Goal: Task Accomplishment & Management: Manage account settings

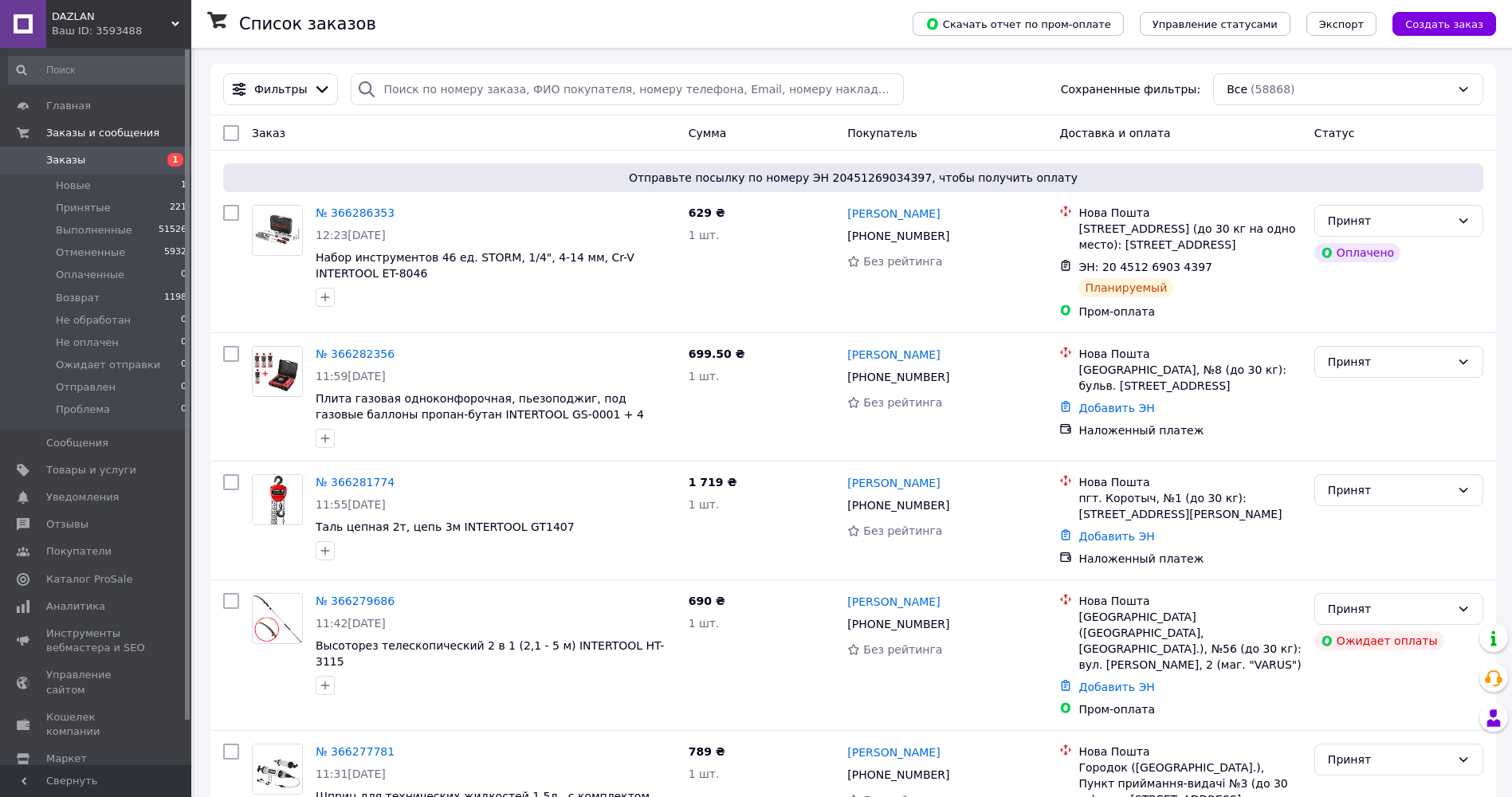
click at [84, 491] on span "Уведомления" at bounding box center [83, 497] width 73 height 14
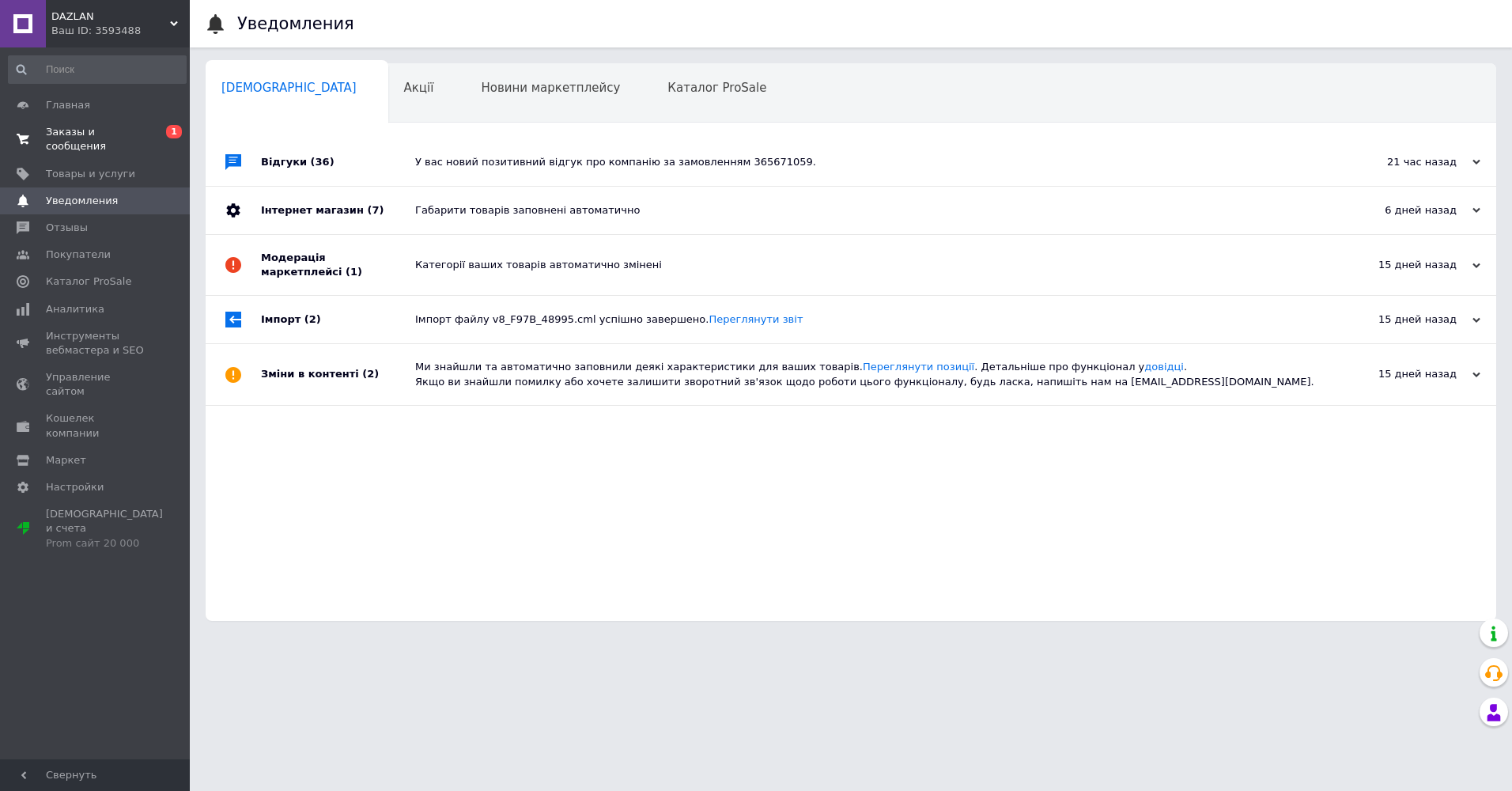
click at [95, 135] on span "Заказы и сообщения" at bounding box center [96, 139] width 100 height 29
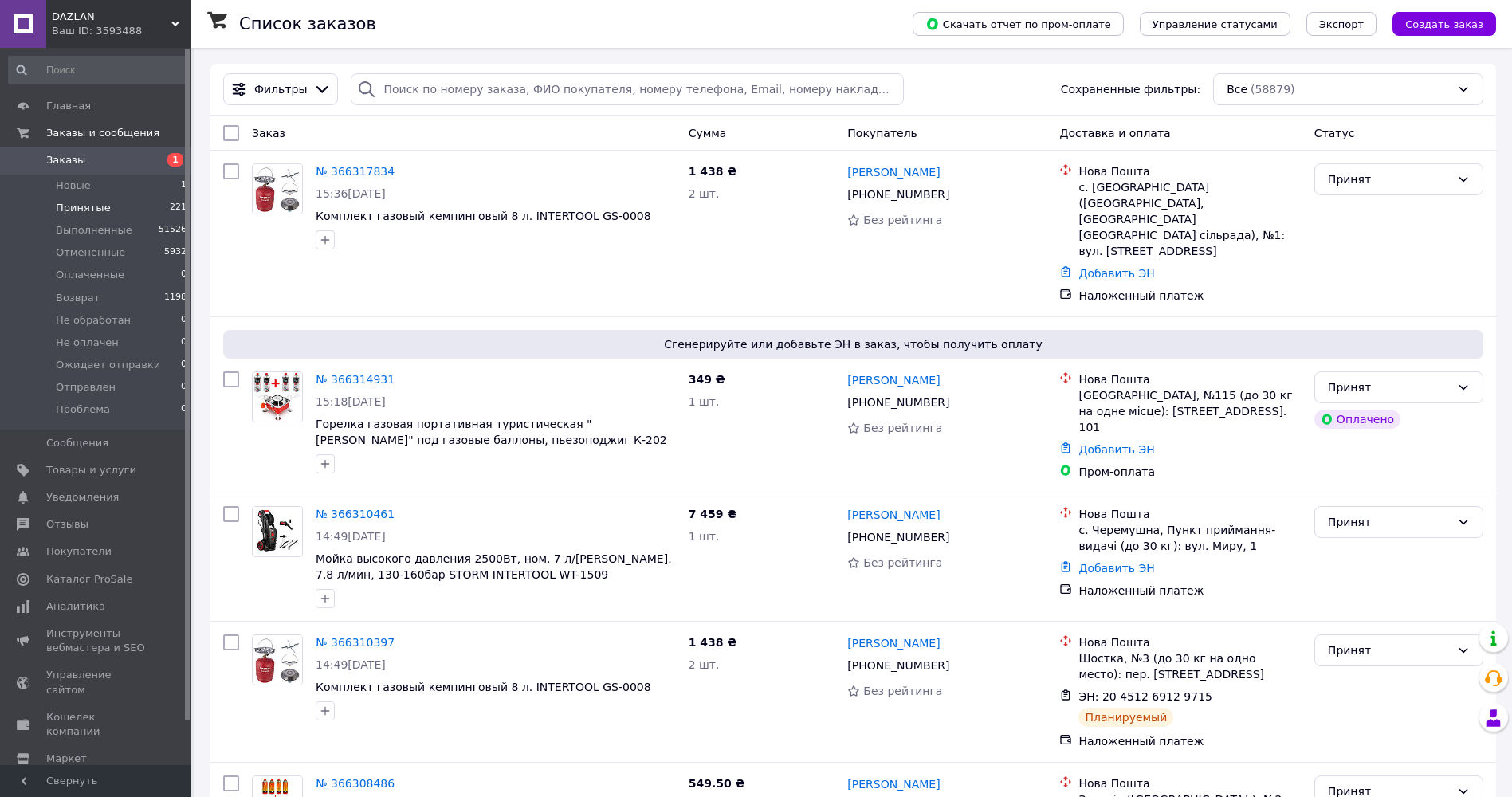
click at [100, 209] on span "Принятые" at bounding box center [83, 208] width 55 height 14
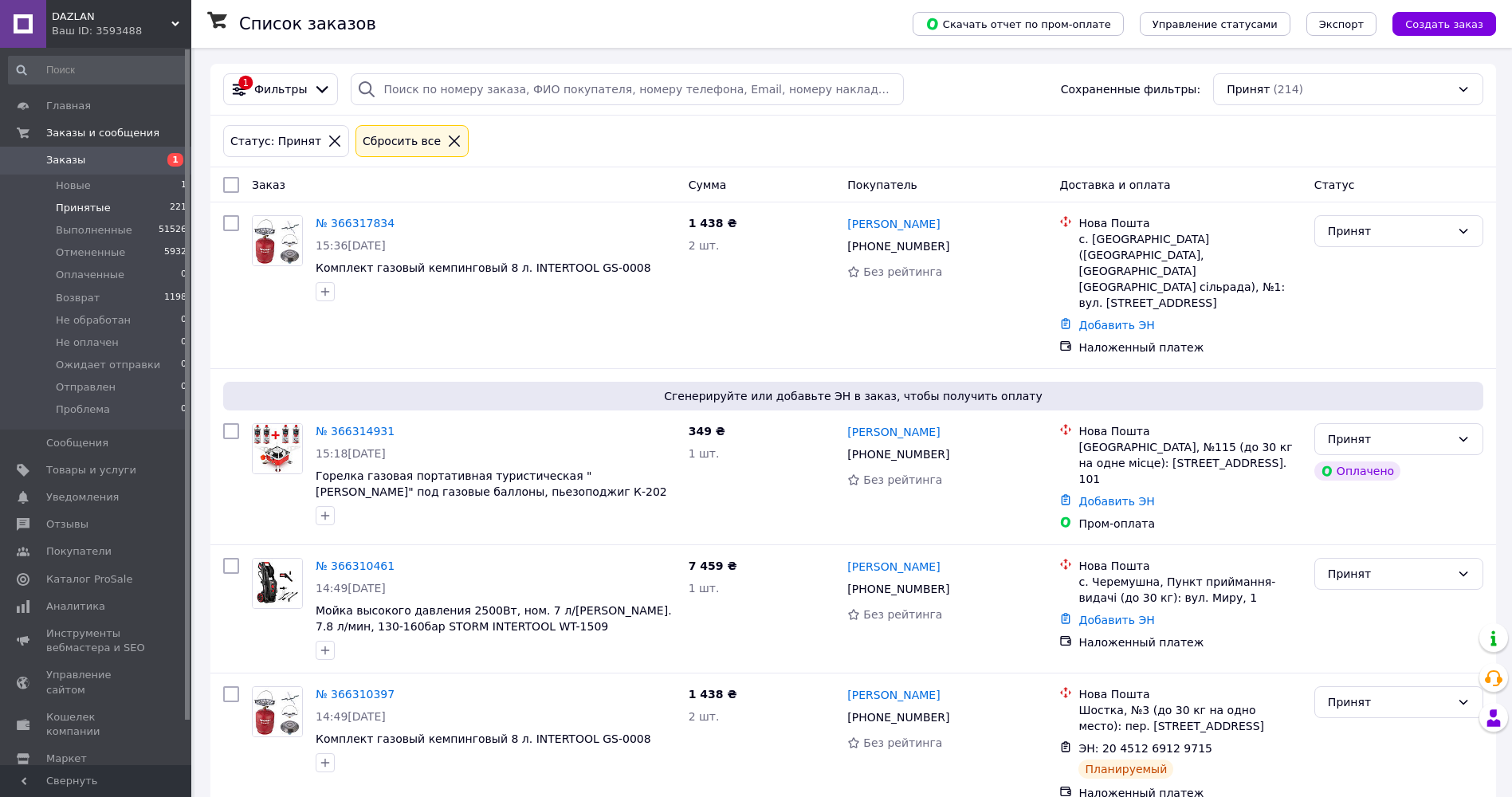
scroll to position [13315, 0]
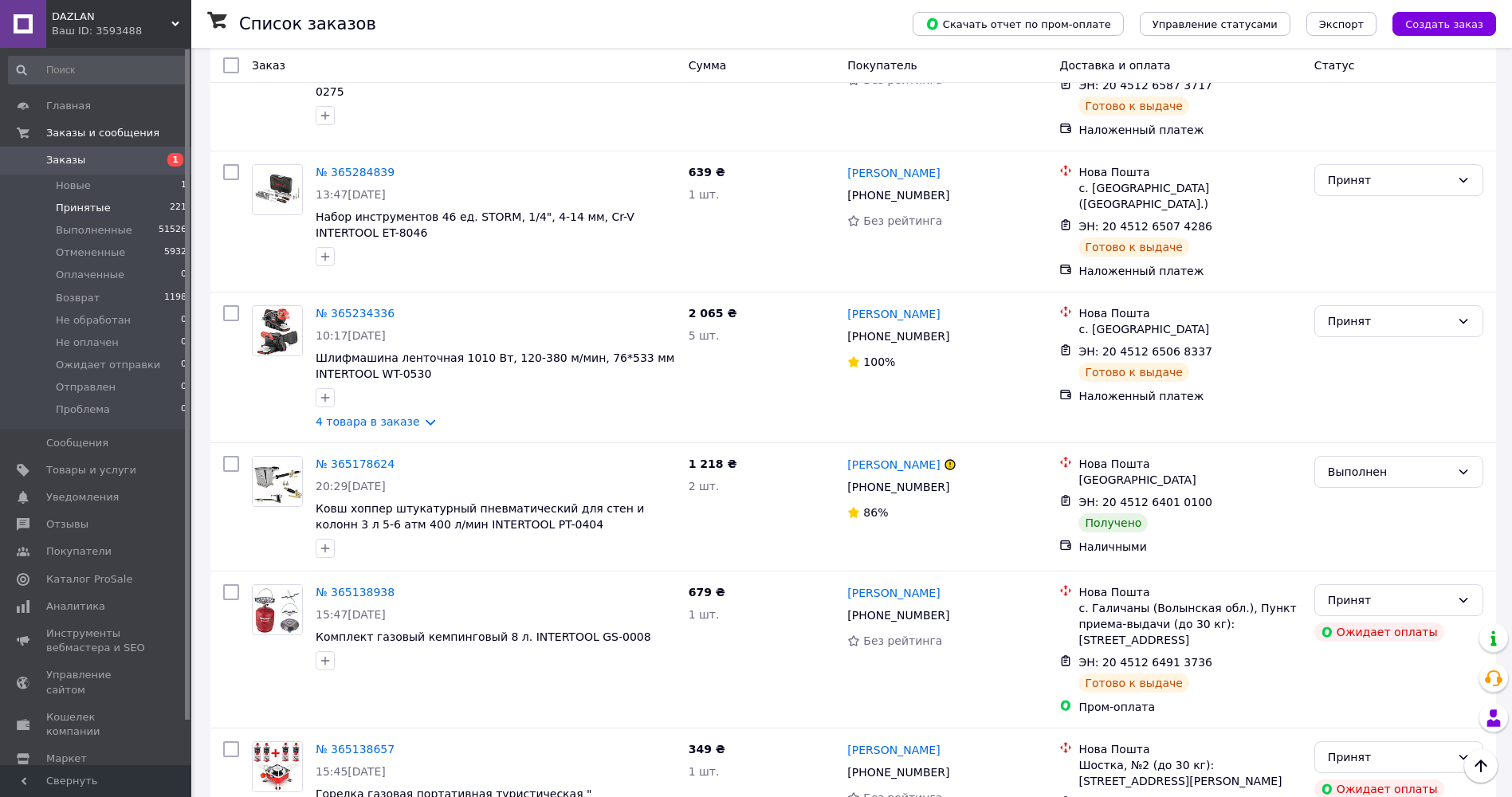
scroll to position [1475, 0]
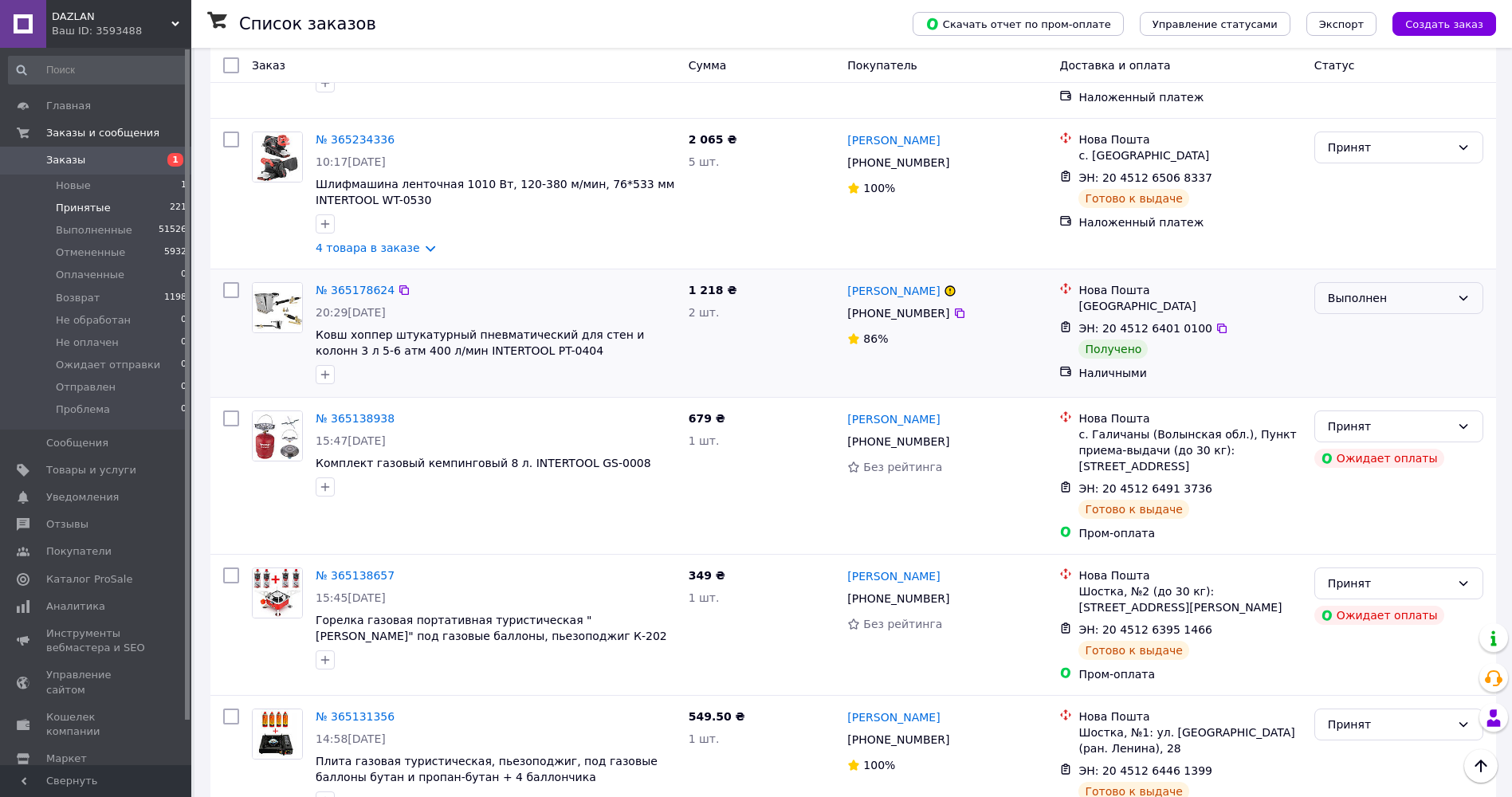
click at [1377, 282] on div "Выполнен" at bounding box center [1399, 298] width 169 height 32
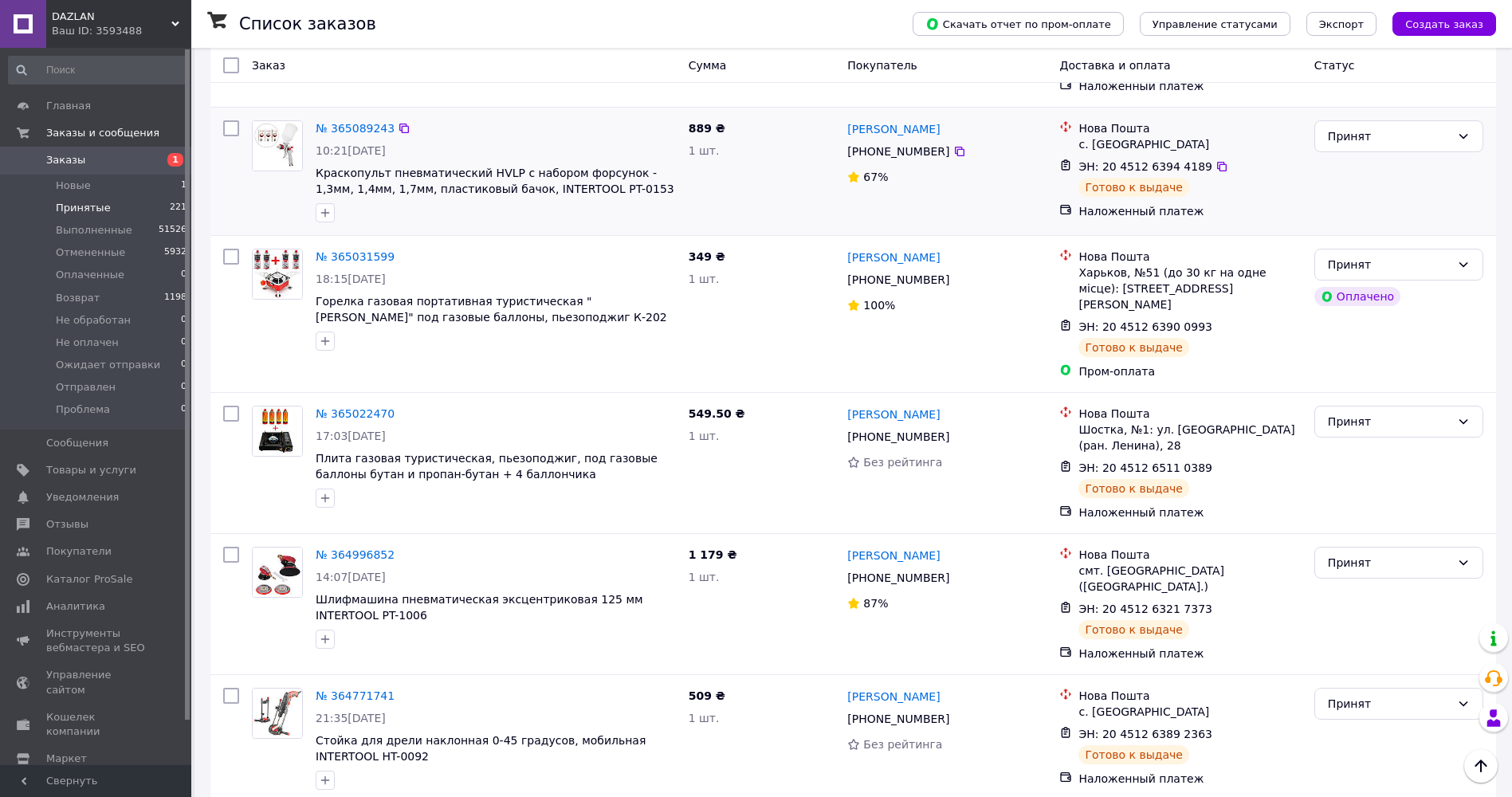
scroll to position [2274, 0]
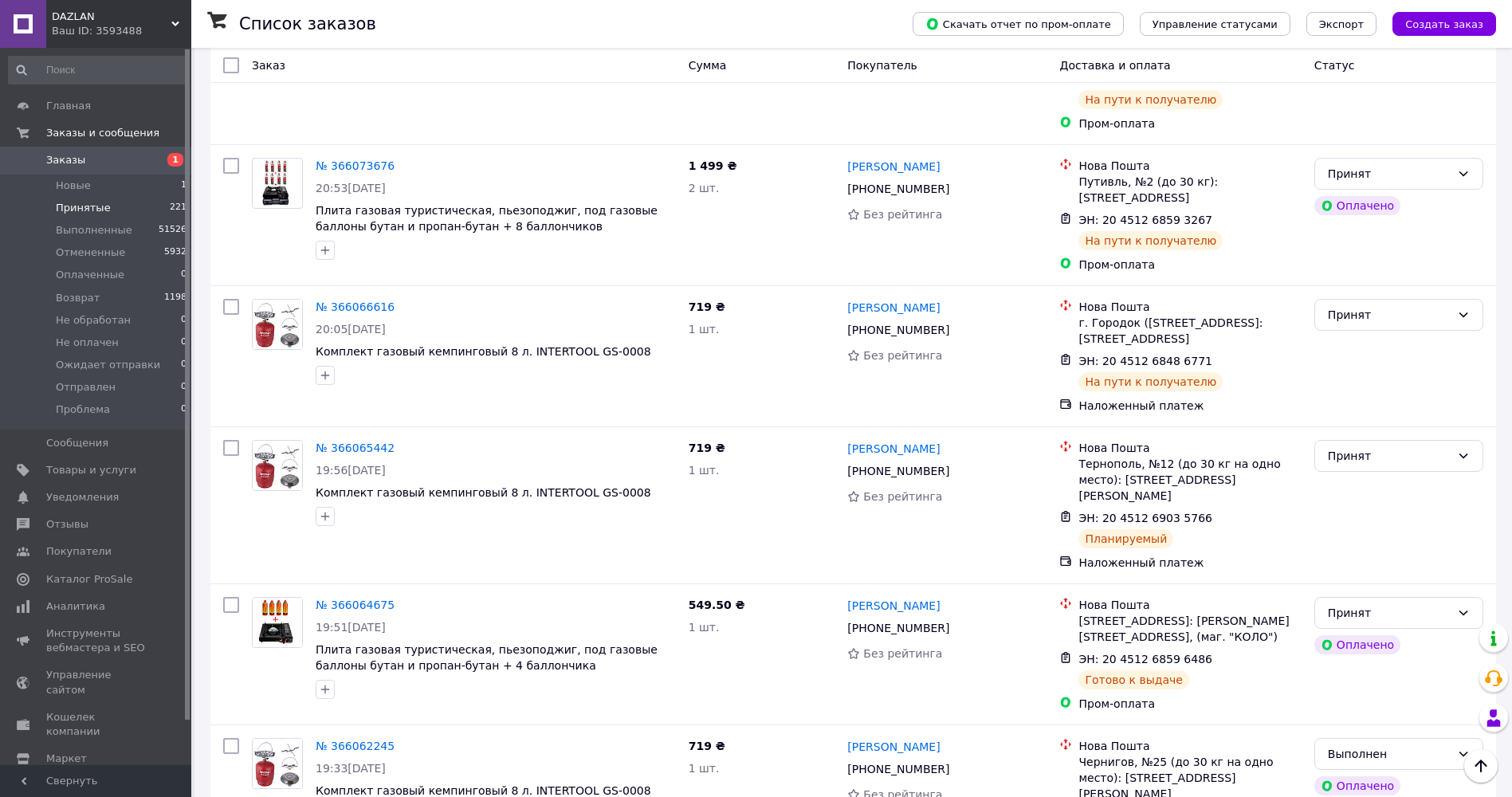
scroll to position [10765, 0]
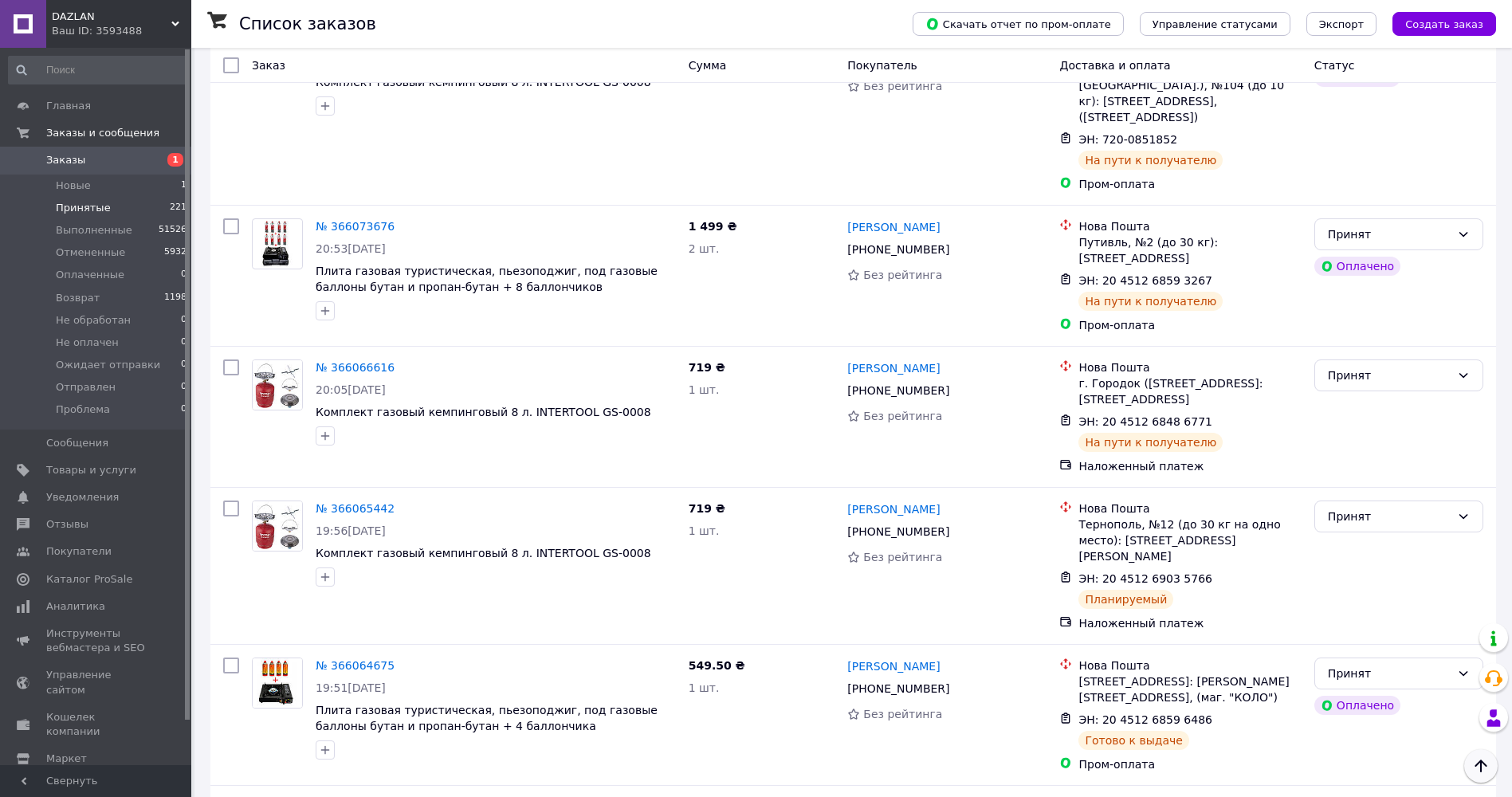
click at [1477, 759] on icon "Наверх" at bounding box center [1481, 766] width 19 height 19
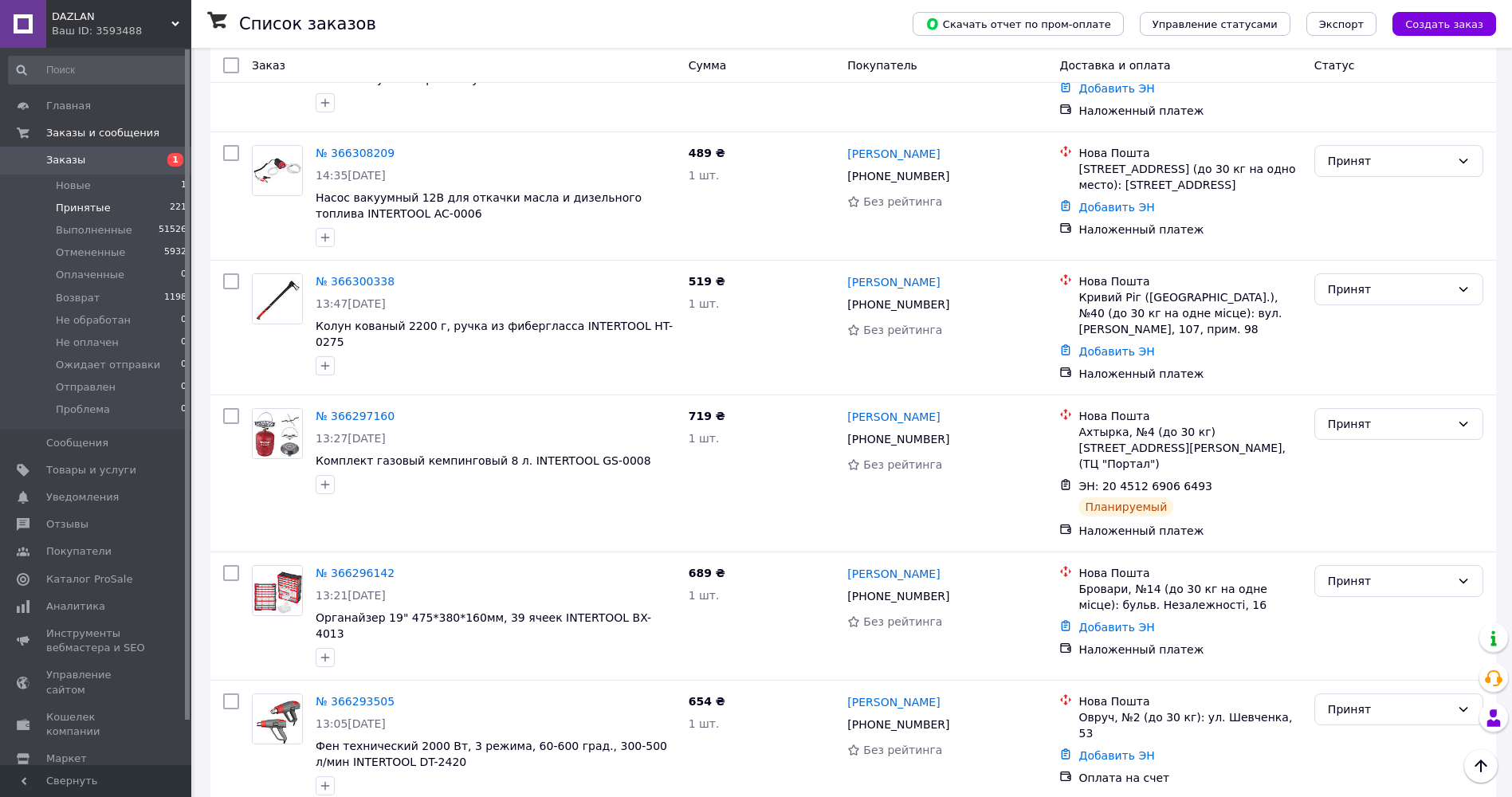
scroll to position [0, 0]
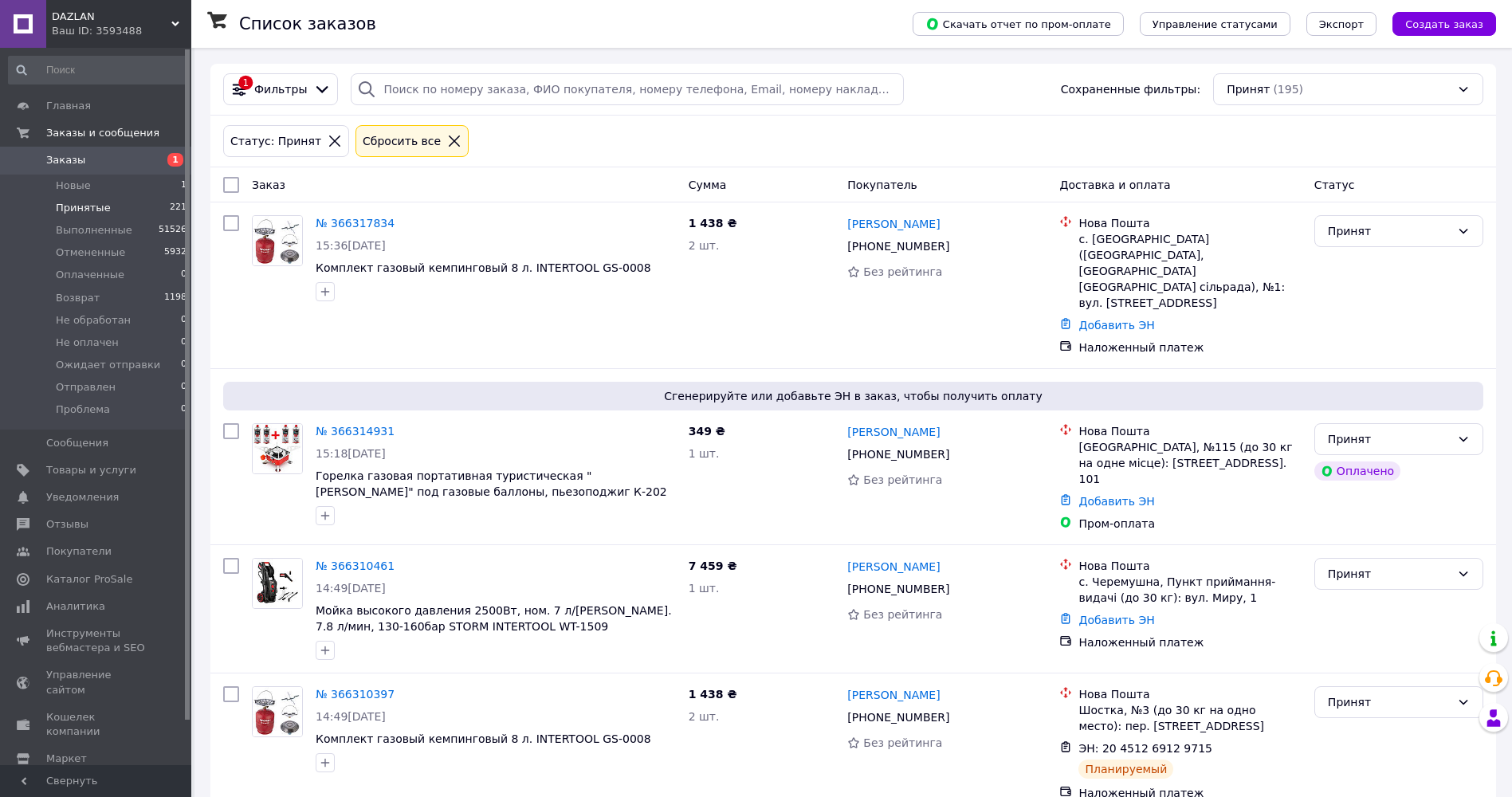
click at [447, 139] on icon at bounding box center [454, 141] width 14 height 14
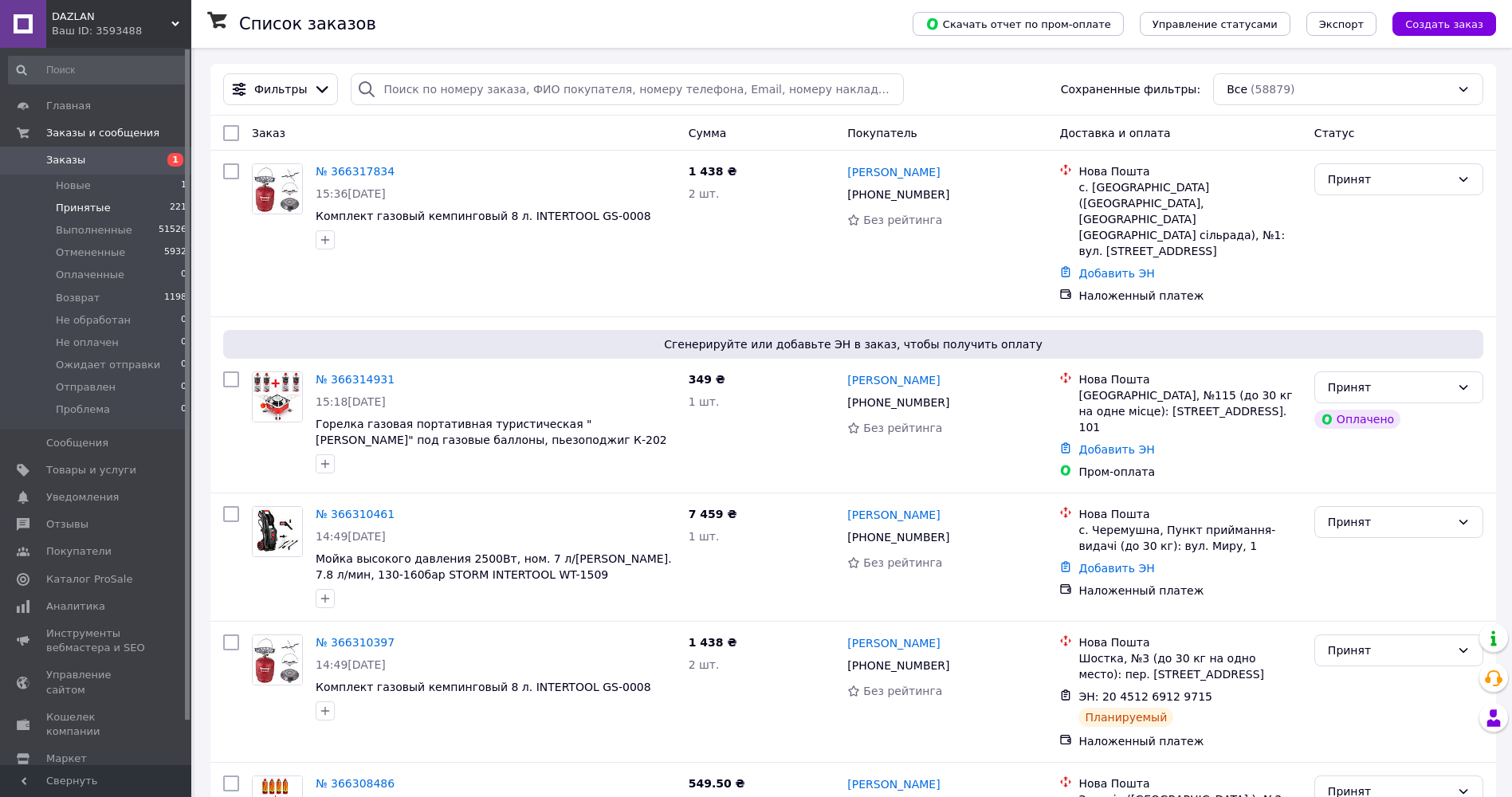
click at [85, 30] on div "Ваш ID: 3593488" at bounding box center [122, 31] width 139 height 14
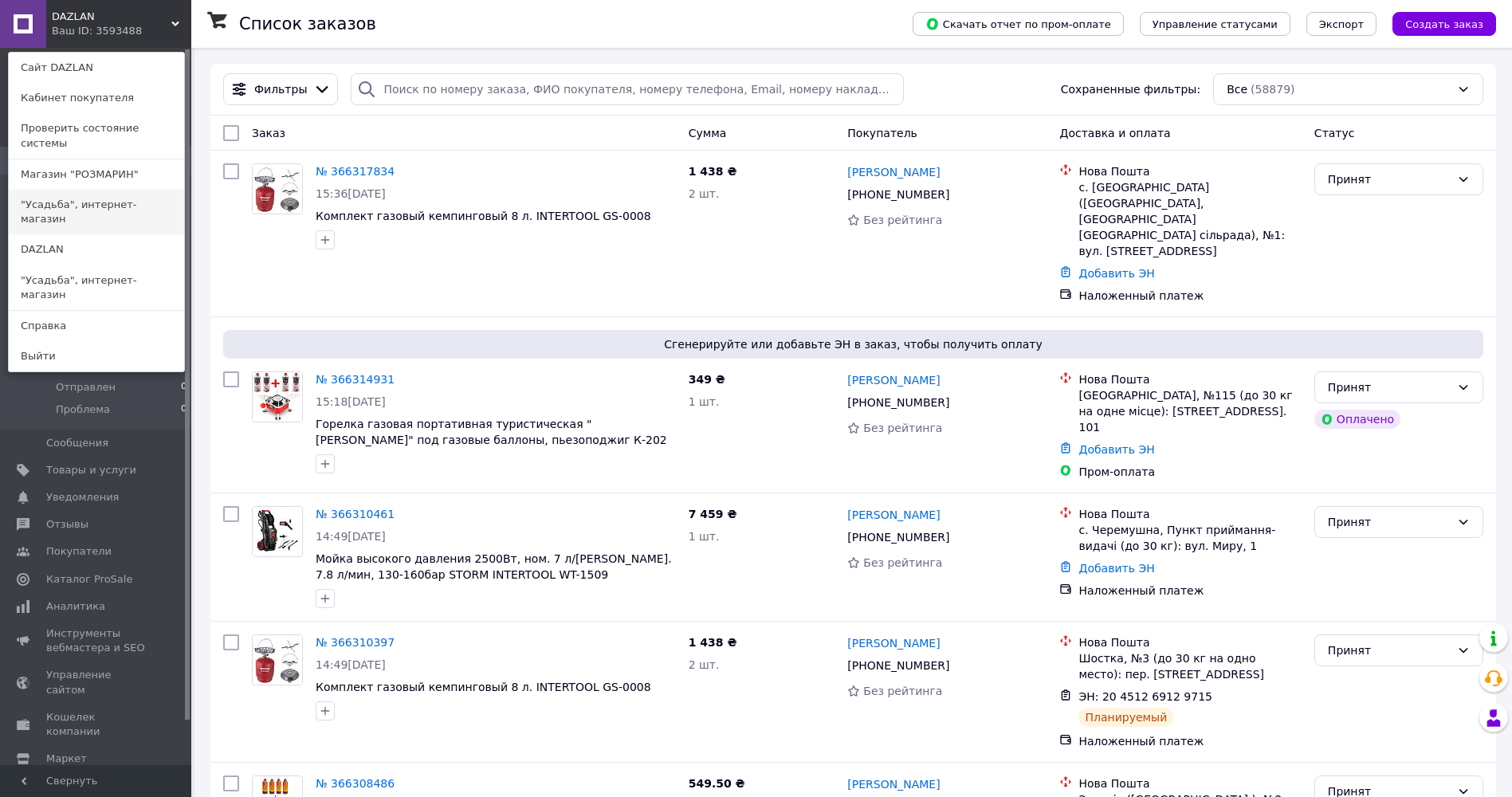
click at [79, 190] on link ""Усадьба", интернет-магазин" at bounding box center [97, 212] width 176 height 45
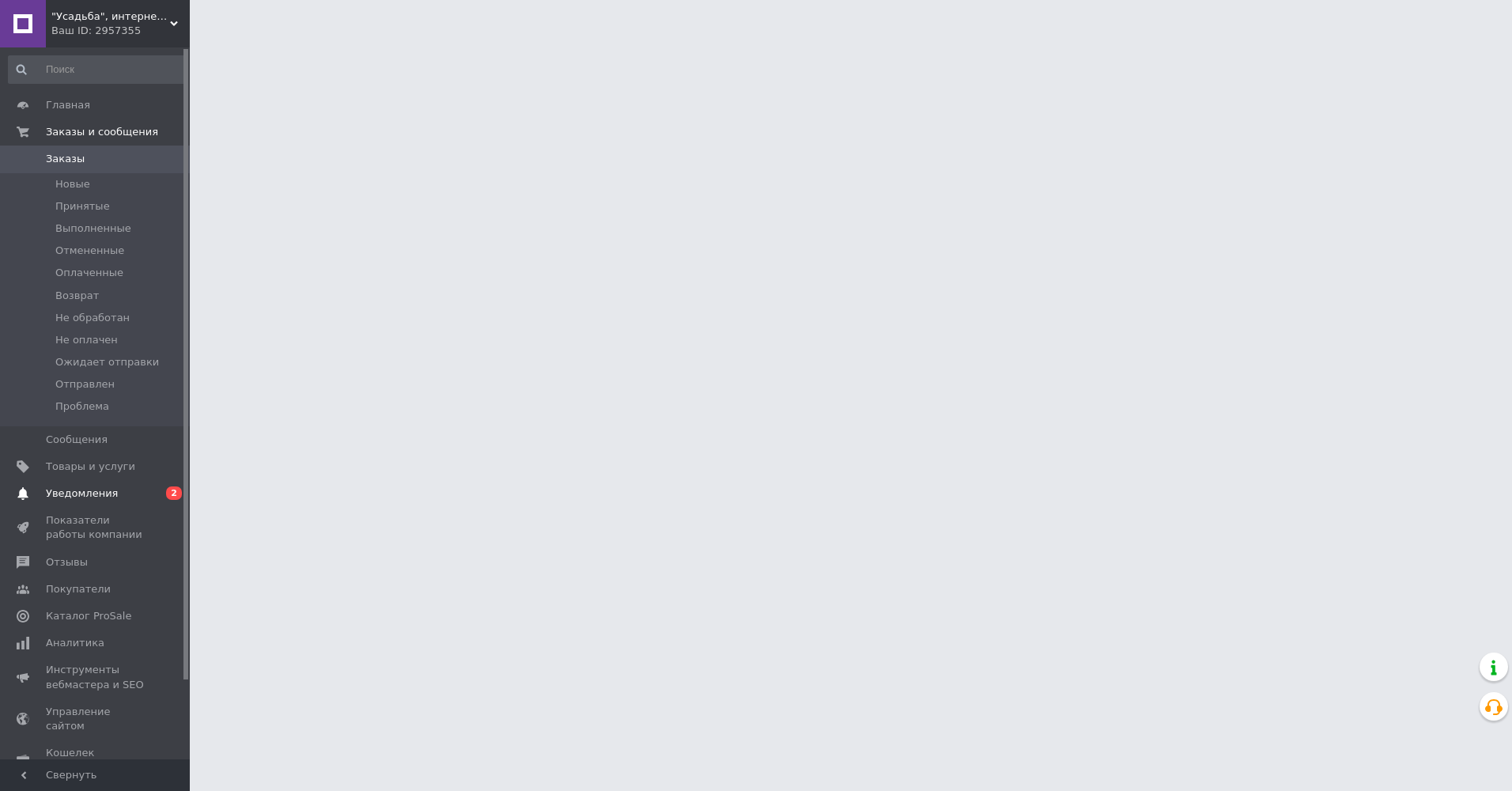
click at [78, 488] on span "Уведомления" at bounding box center [82, 493] width 72 height 14
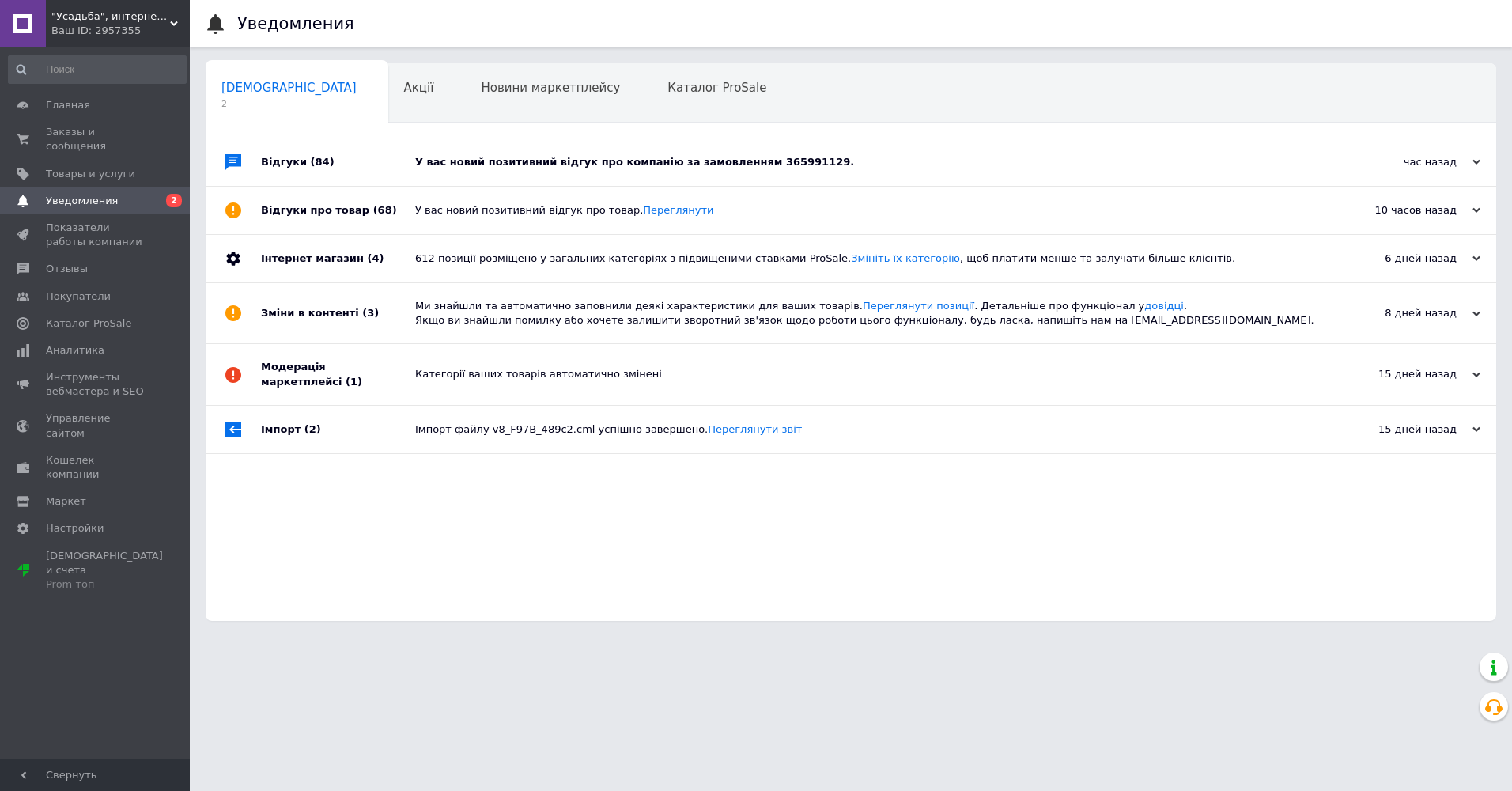
click at [284, 166] on div "Відгуки (84)" at bounding box center [338, 162] width 154 height 48
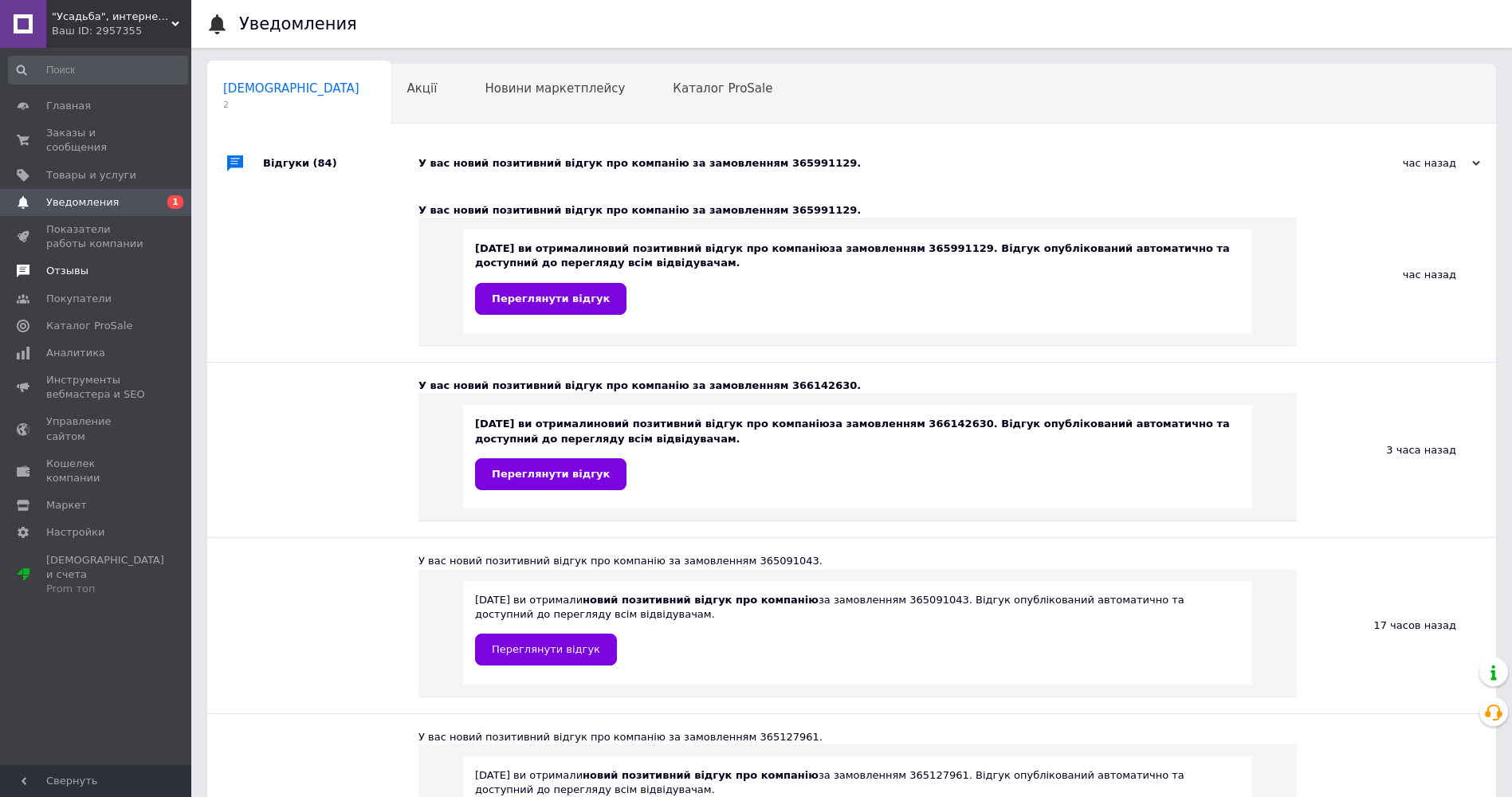
click at [70, 264] on span "Отзывы" at bounding box center [67, 271] width 42 height 14
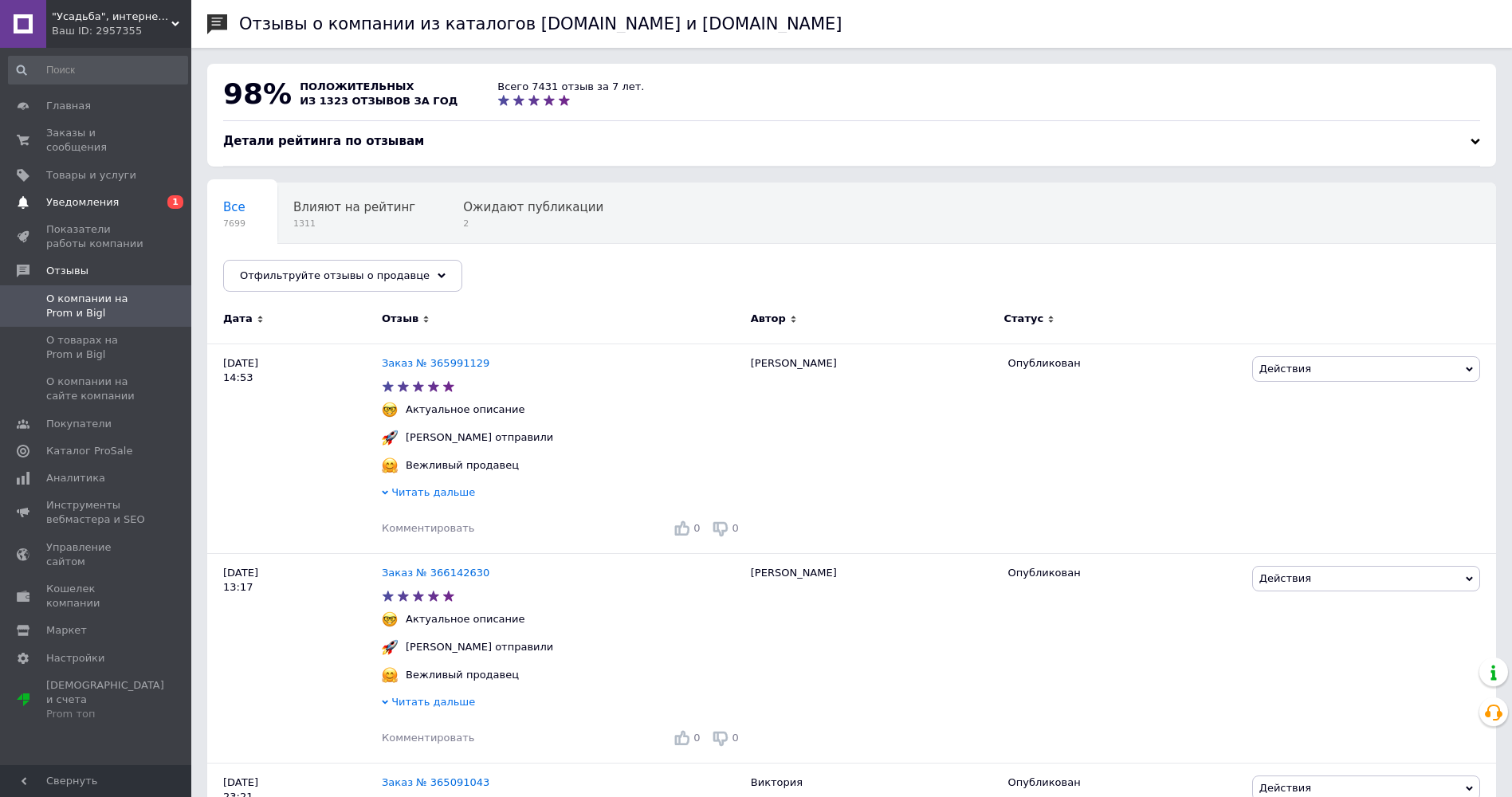
click at [142, 195] on span "Уведомления" at bounding box center [97, 202] width 101 height 14
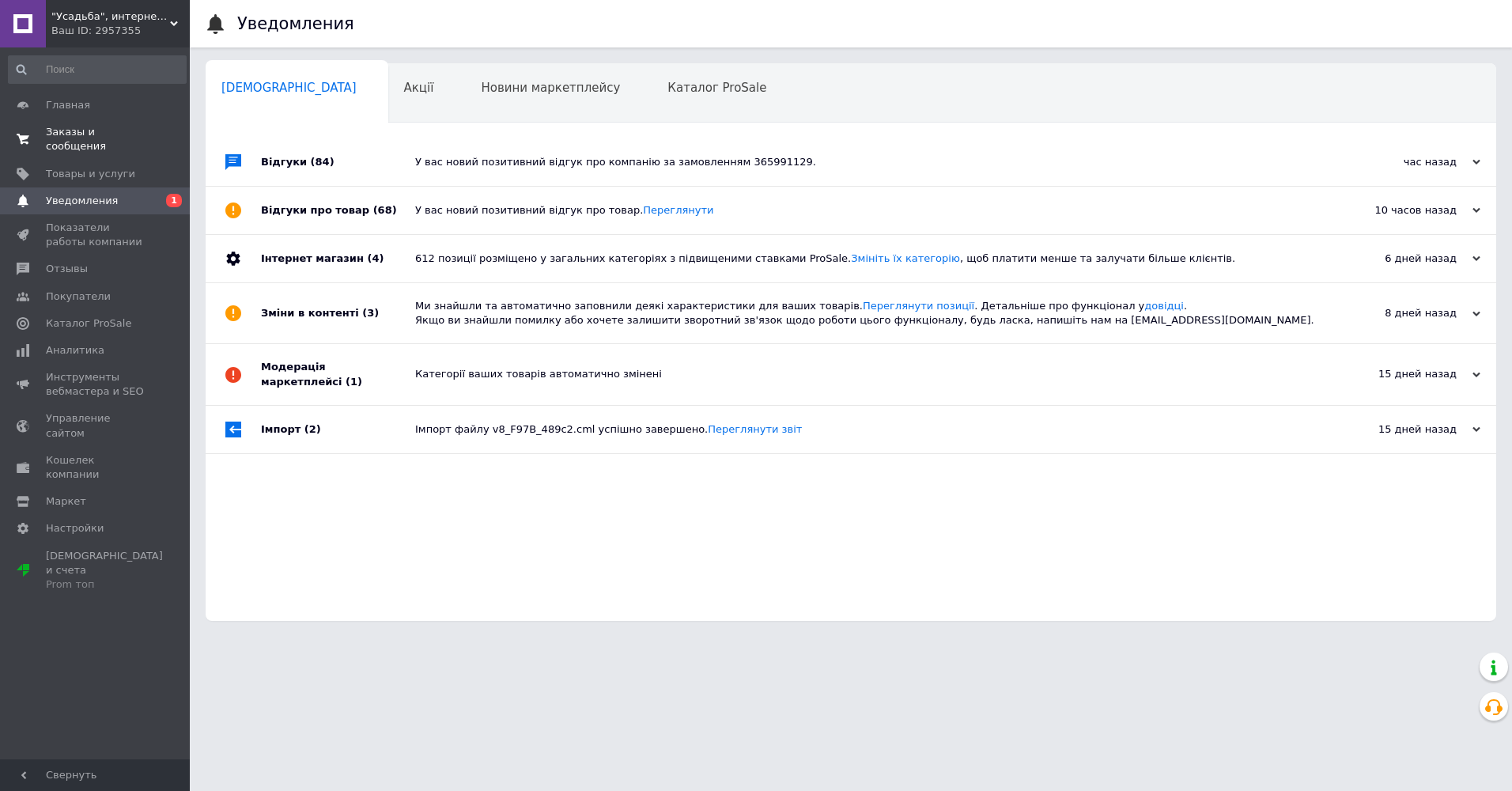
click at [113, 127] on span "Заказы и сообщения" at bounding box center [96, 139] width 100 height 29
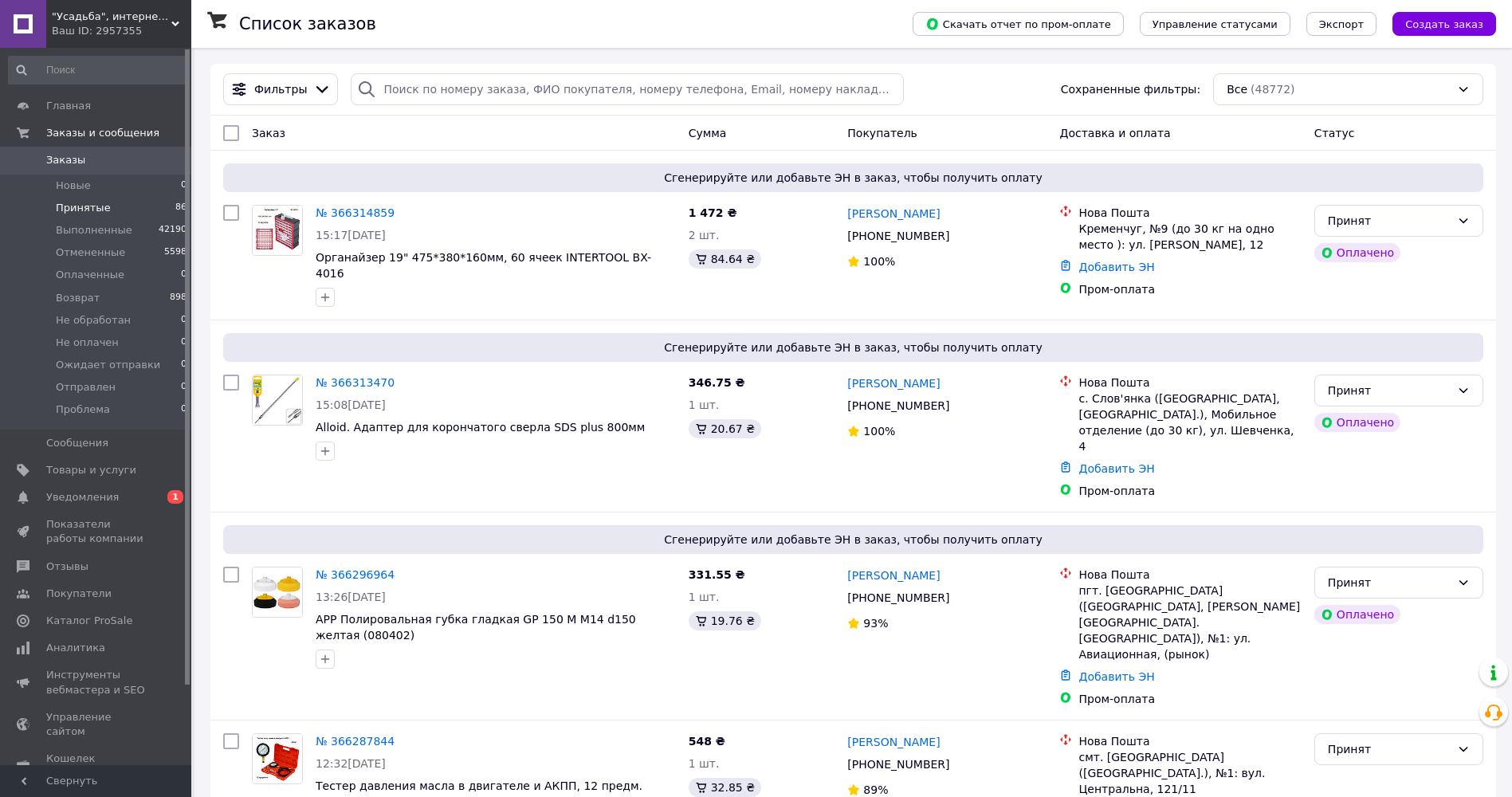
click at [97, 204] on span "Принятые" at bounding box center [83, 208] width 55 height 14
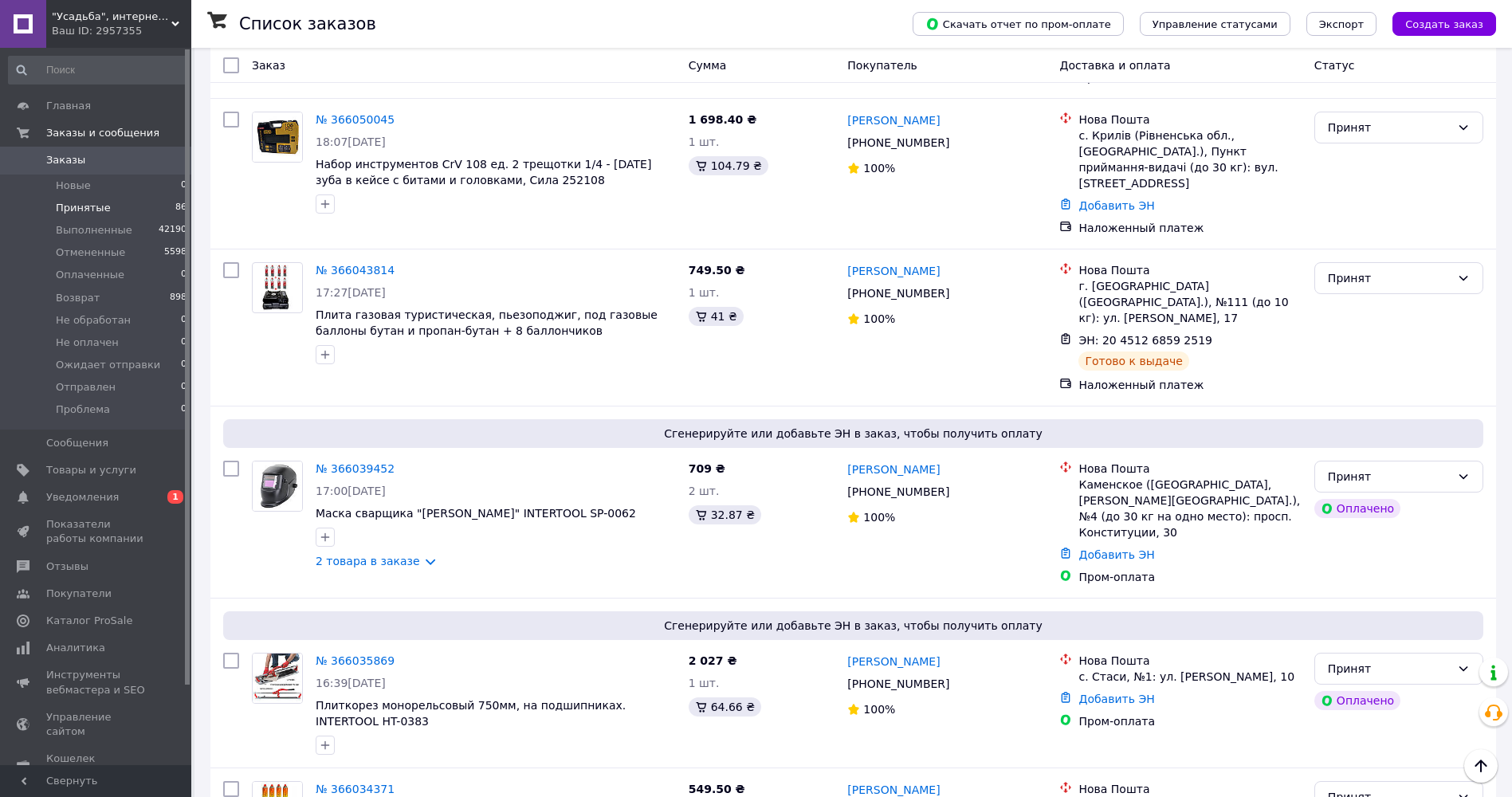
scroll to position [5743, 0]
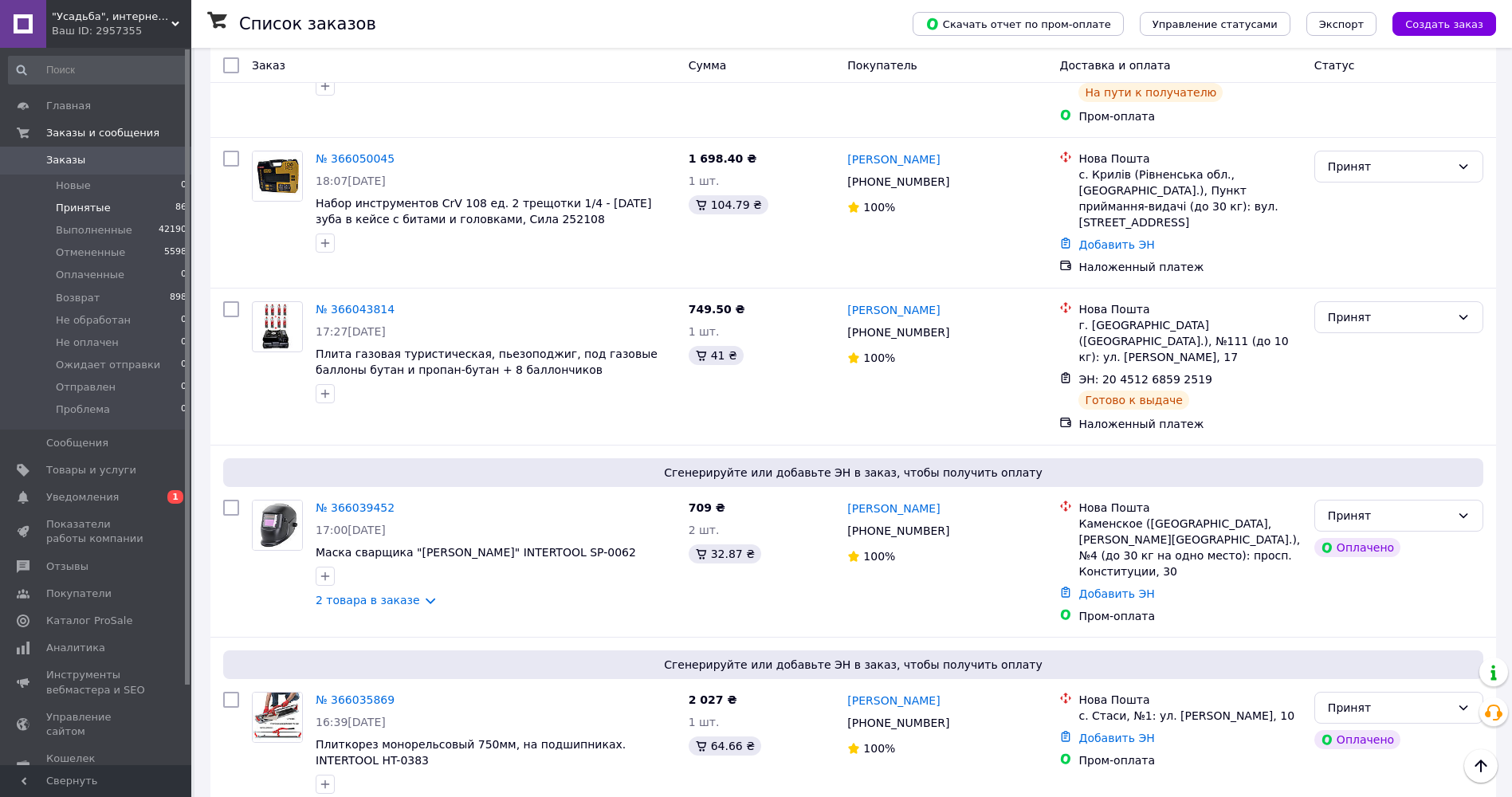
click at [83, 26] on div "Ваш ID: 2957355" at bounding box center [122, 31] width 139 height 14
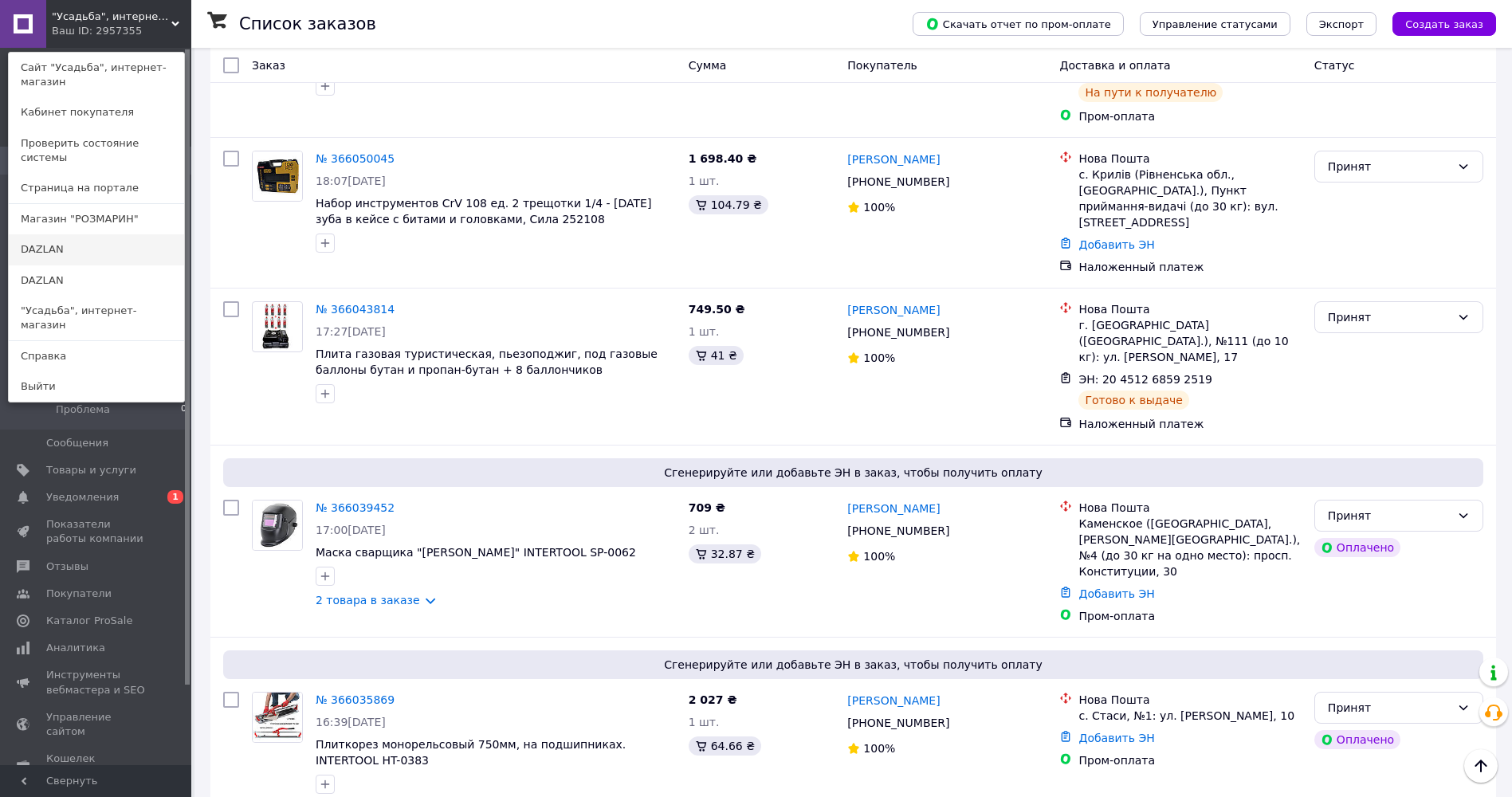
click at [66, 235] on link "DAZLAN" at bounding box center [97, 249] width 176 height 31
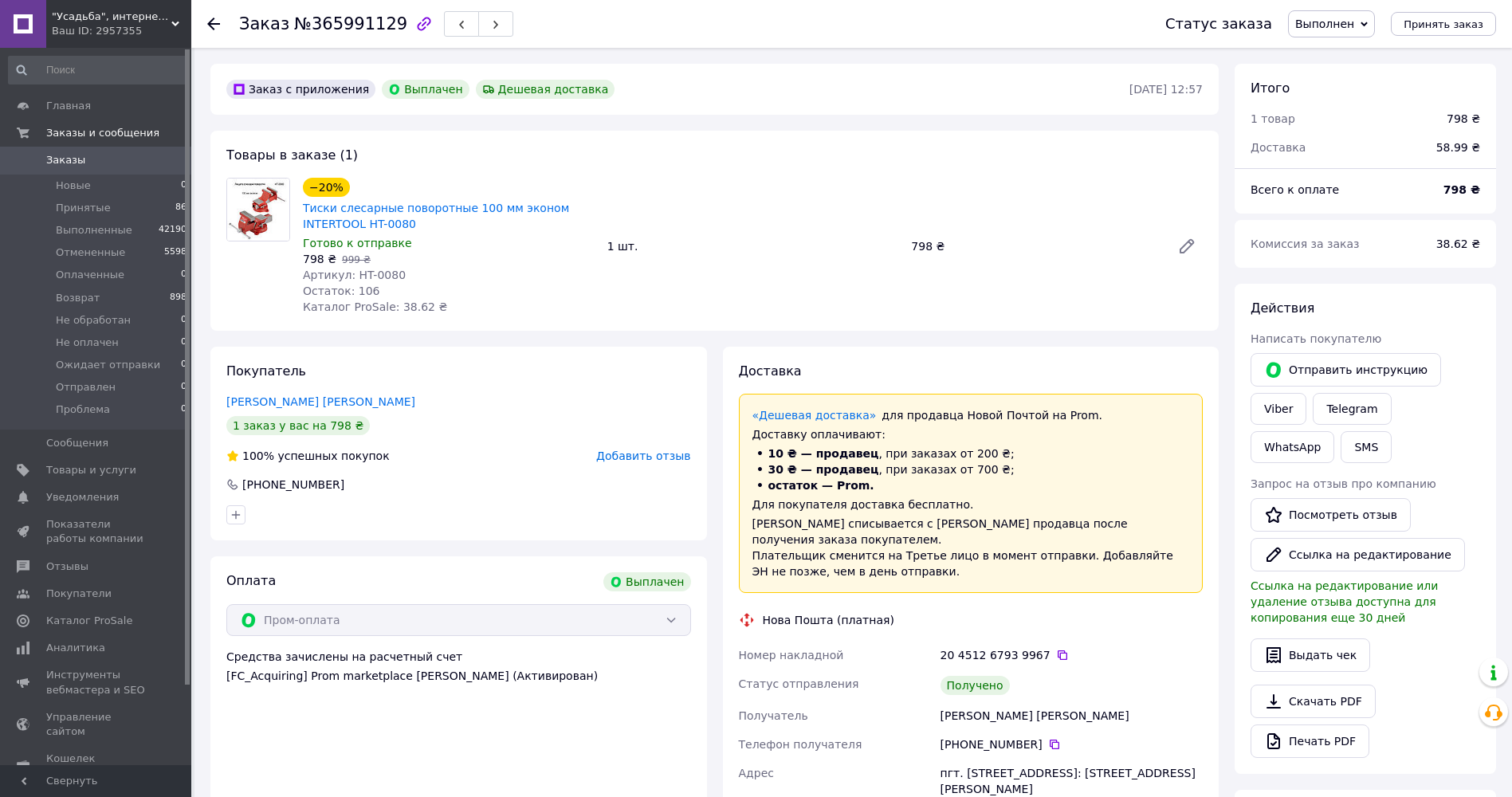
scroll to position [89, 0]
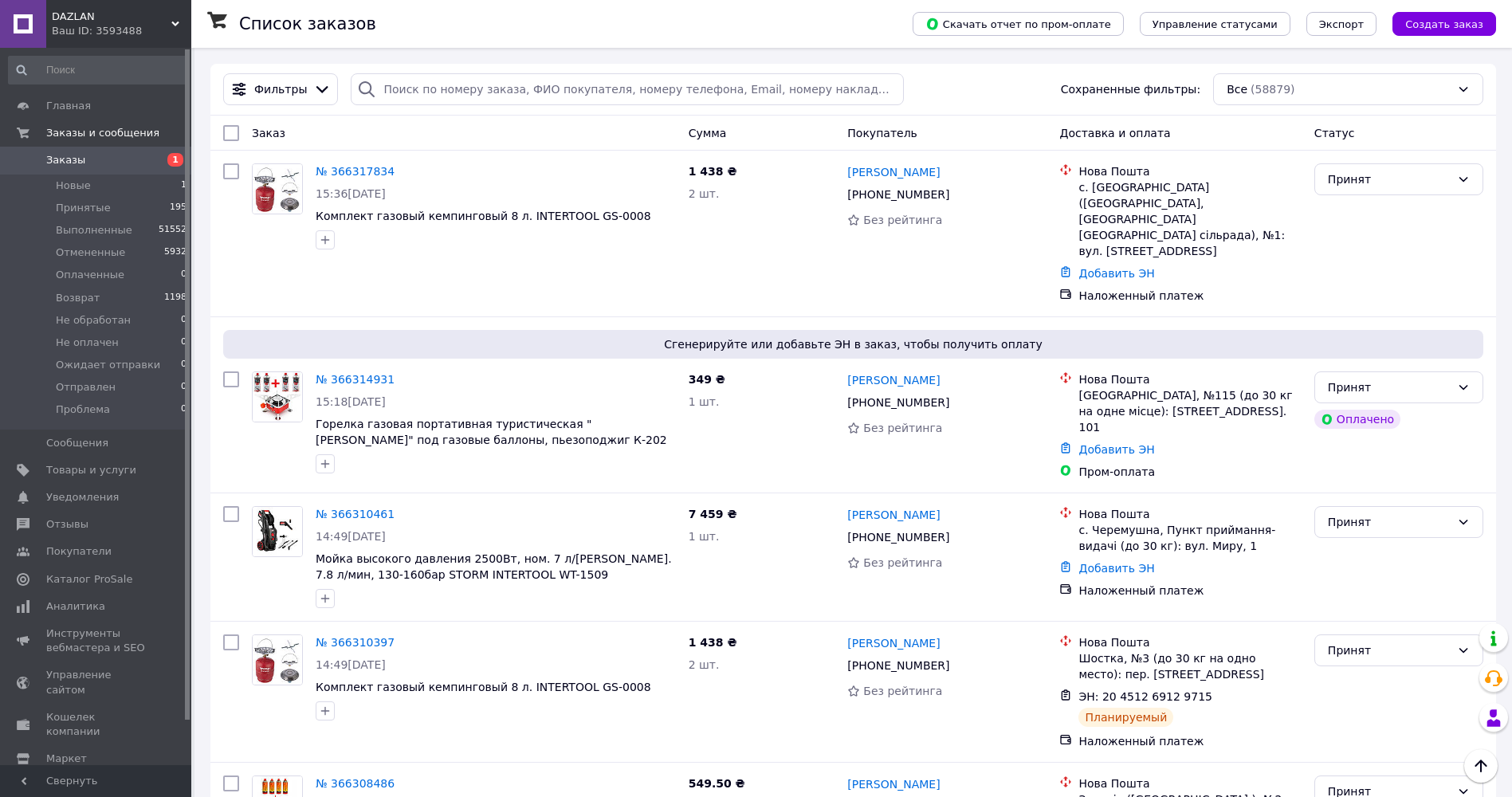
scroll to position [13157, 0]
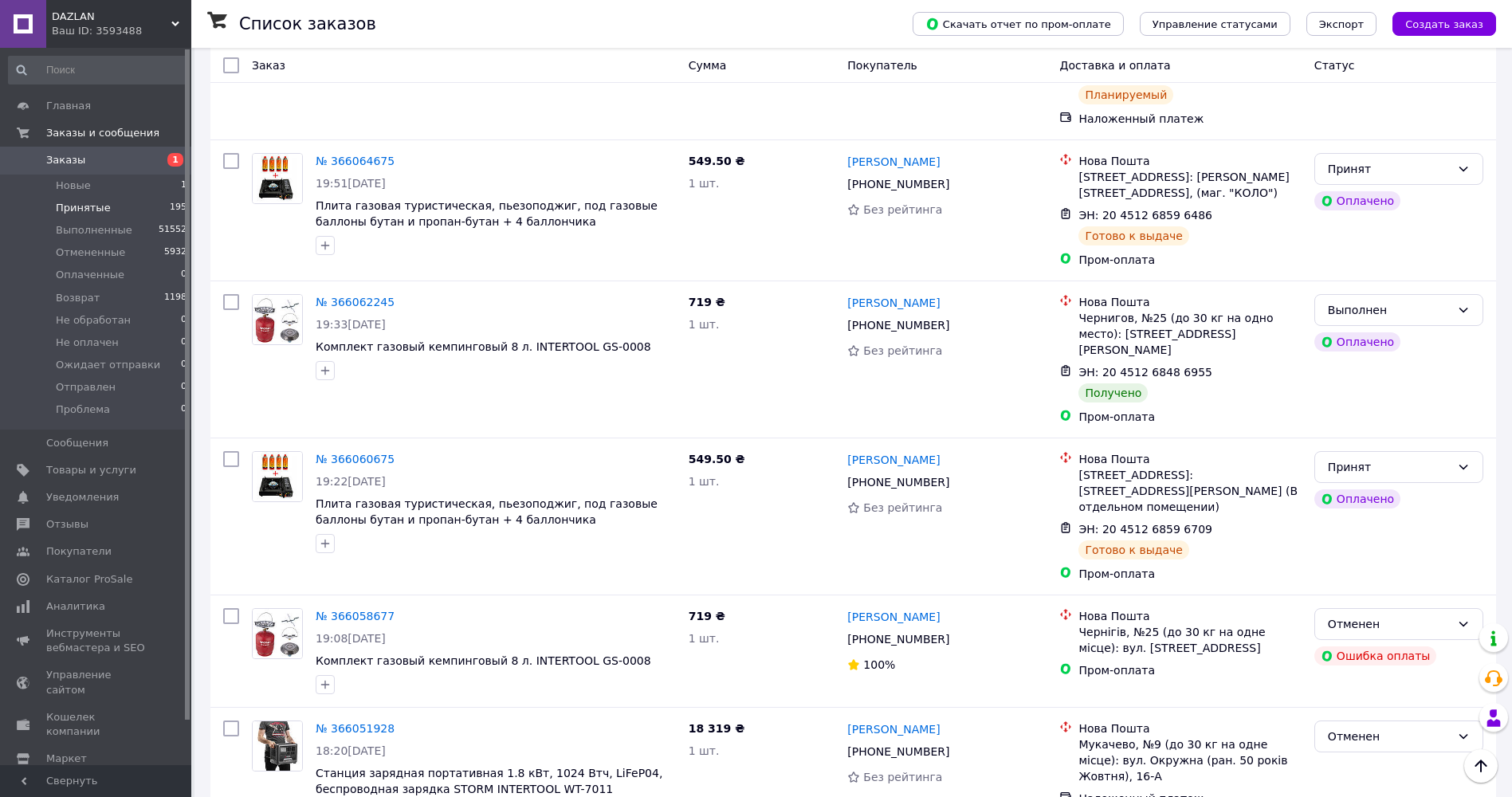
click at [94, 210] on span "Принятые" at bounding box center [83, 208] width 55 height 14
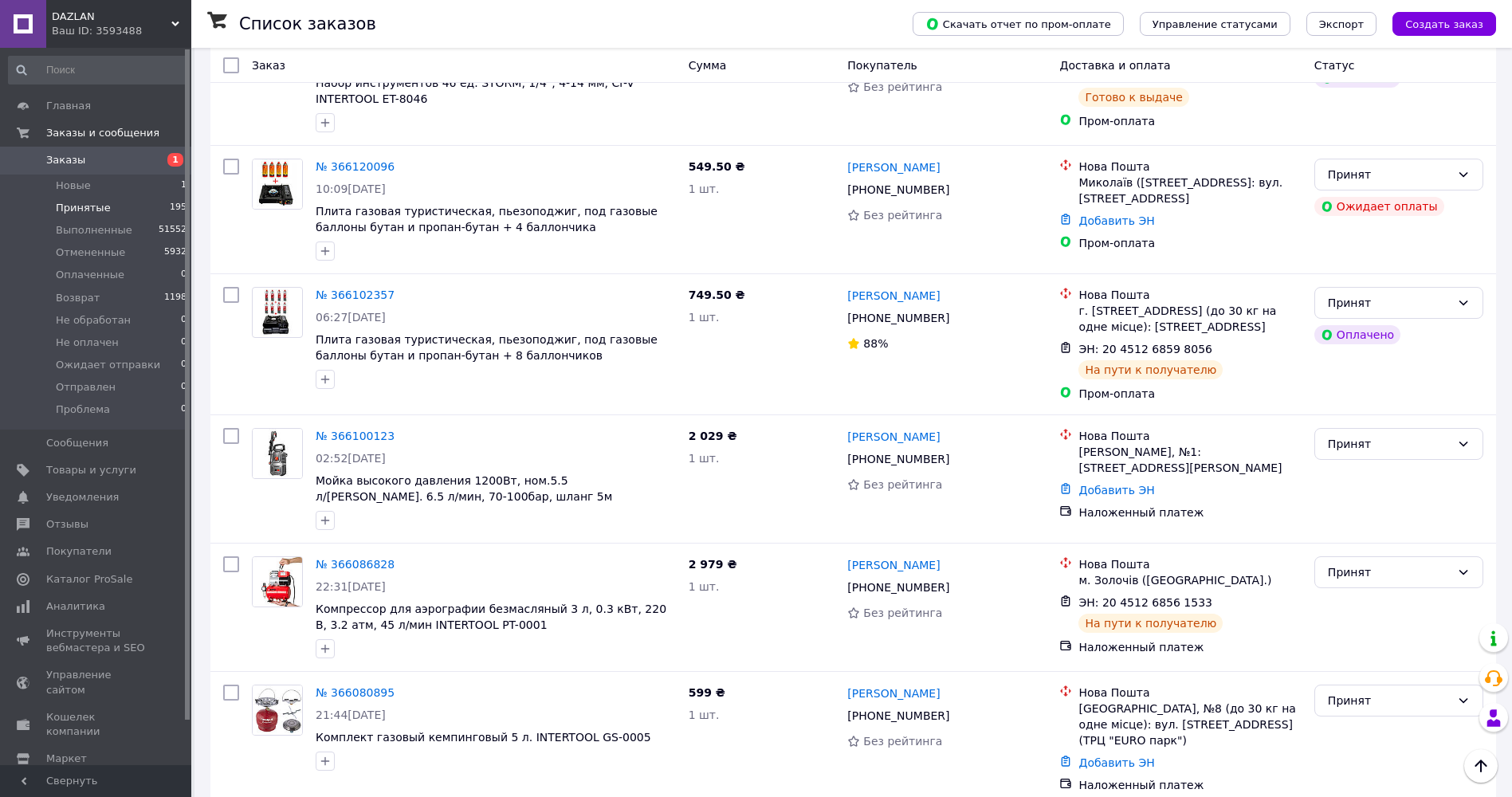
scroll to position [9528, 0]
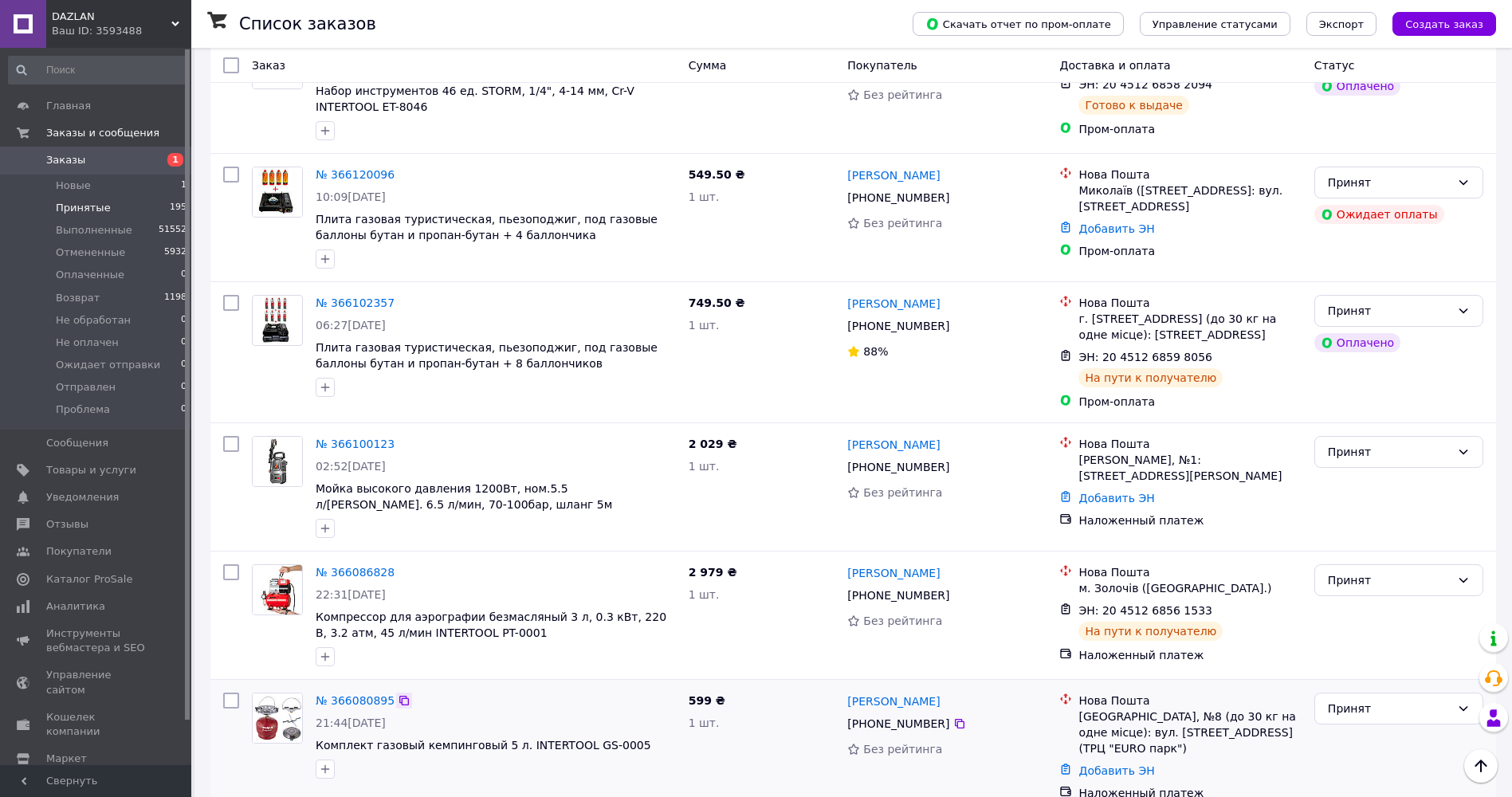
click at [399, 696] on icon at bounding box center [404, 701] width 10 height 10
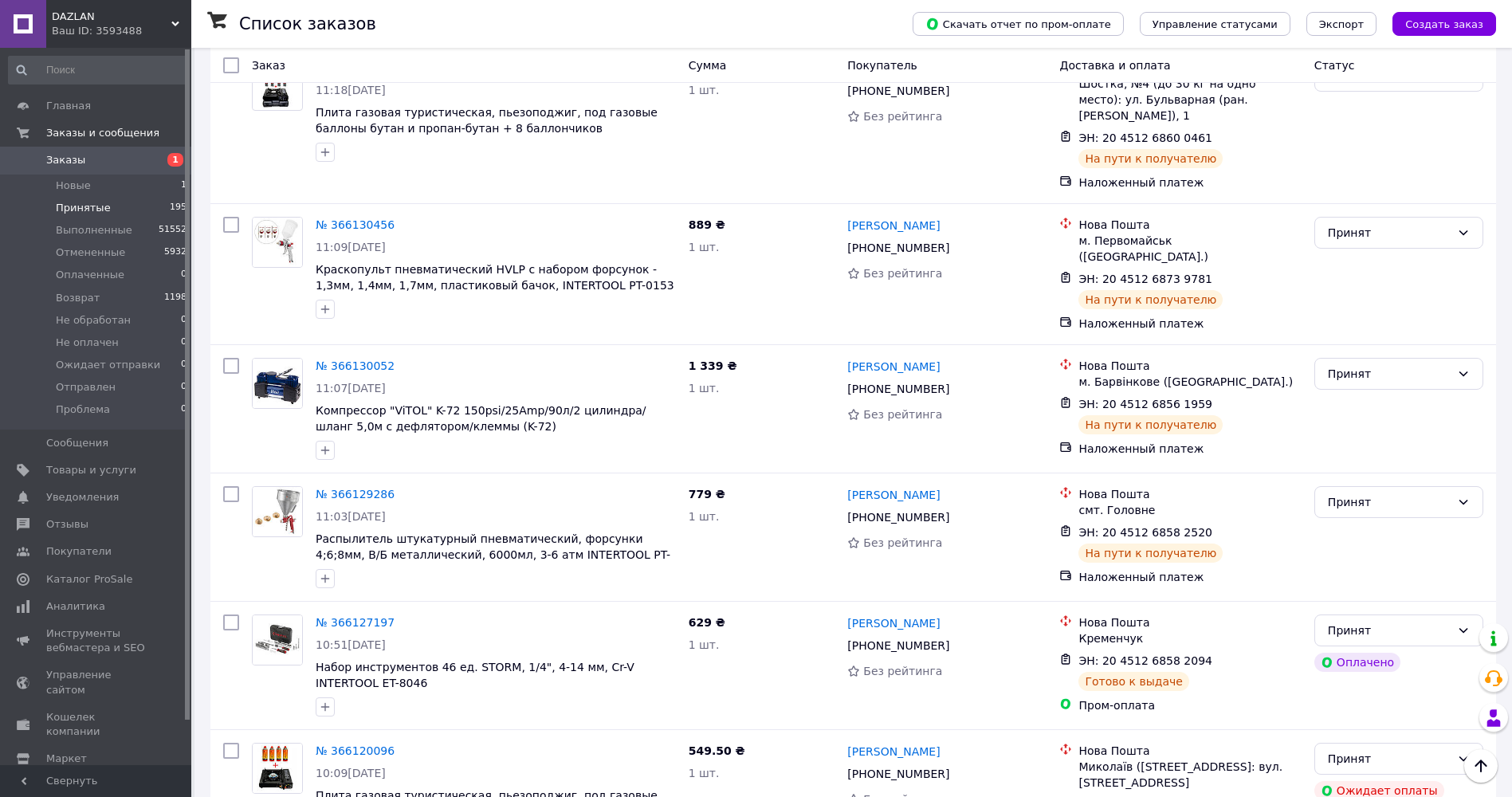
scroll to position [8891, 0]
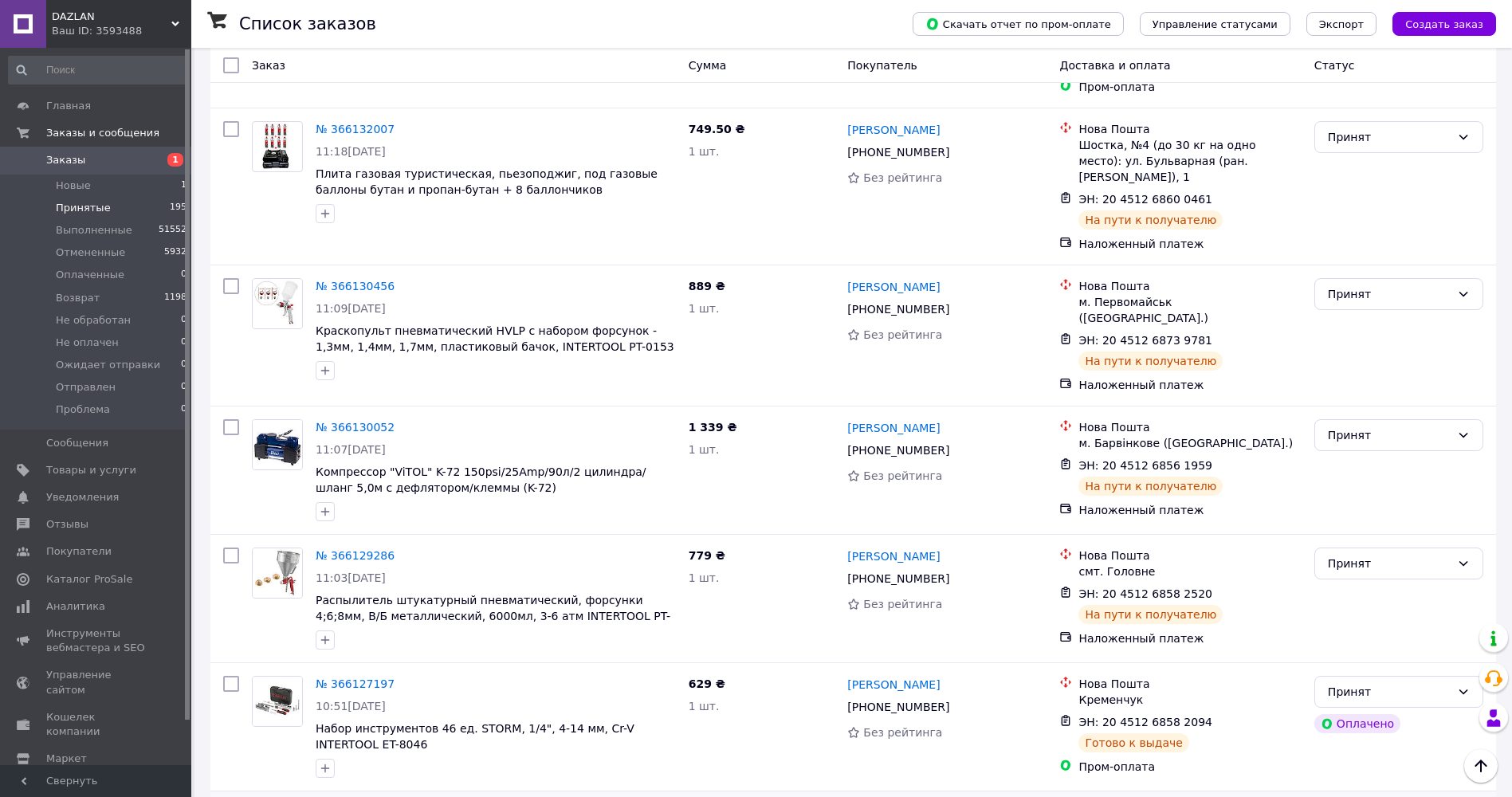
click at [397, 796] on icon at bounding box center [403, 811] width 12 height 12
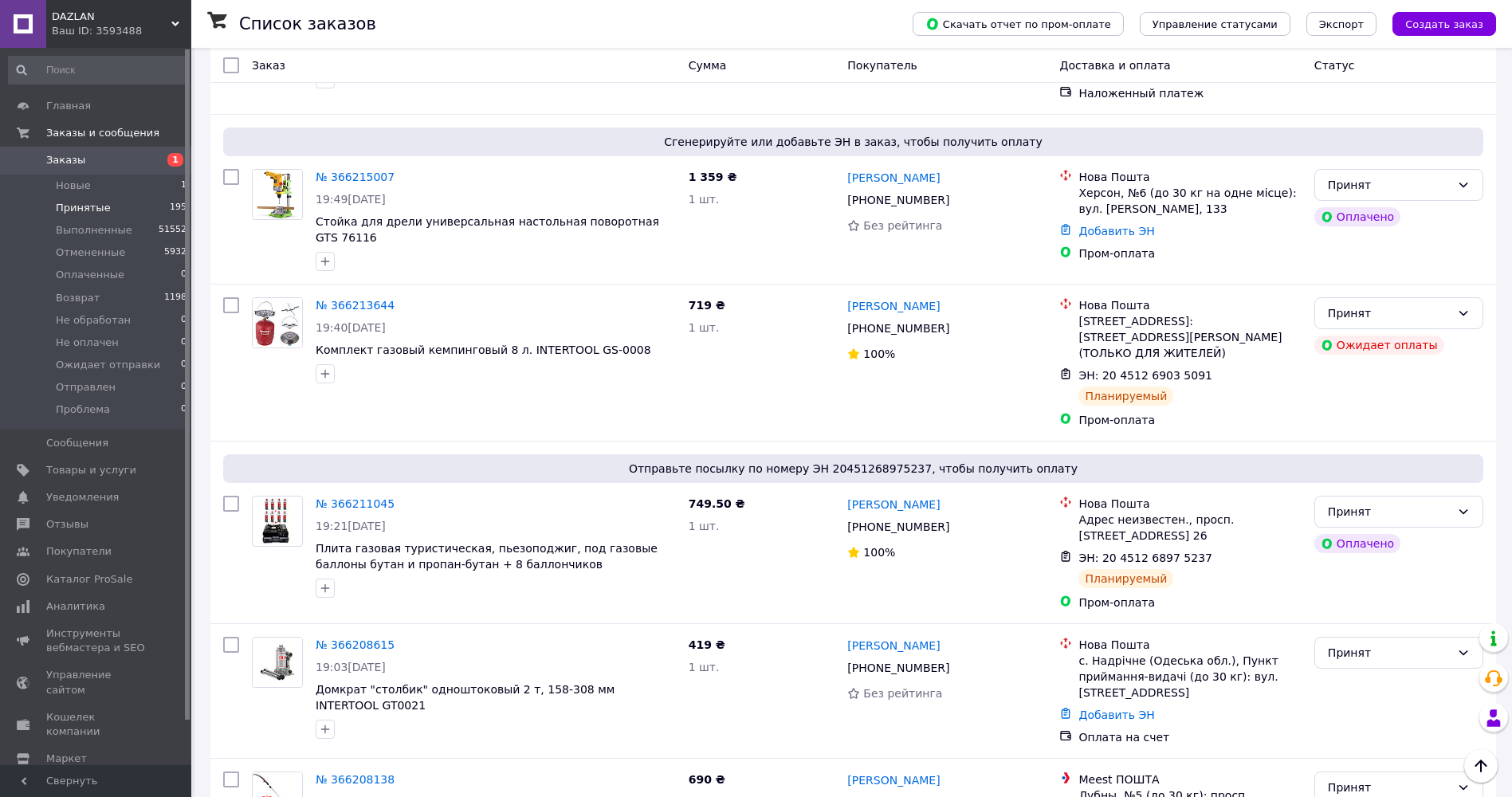
scroll to position [6182, 0]
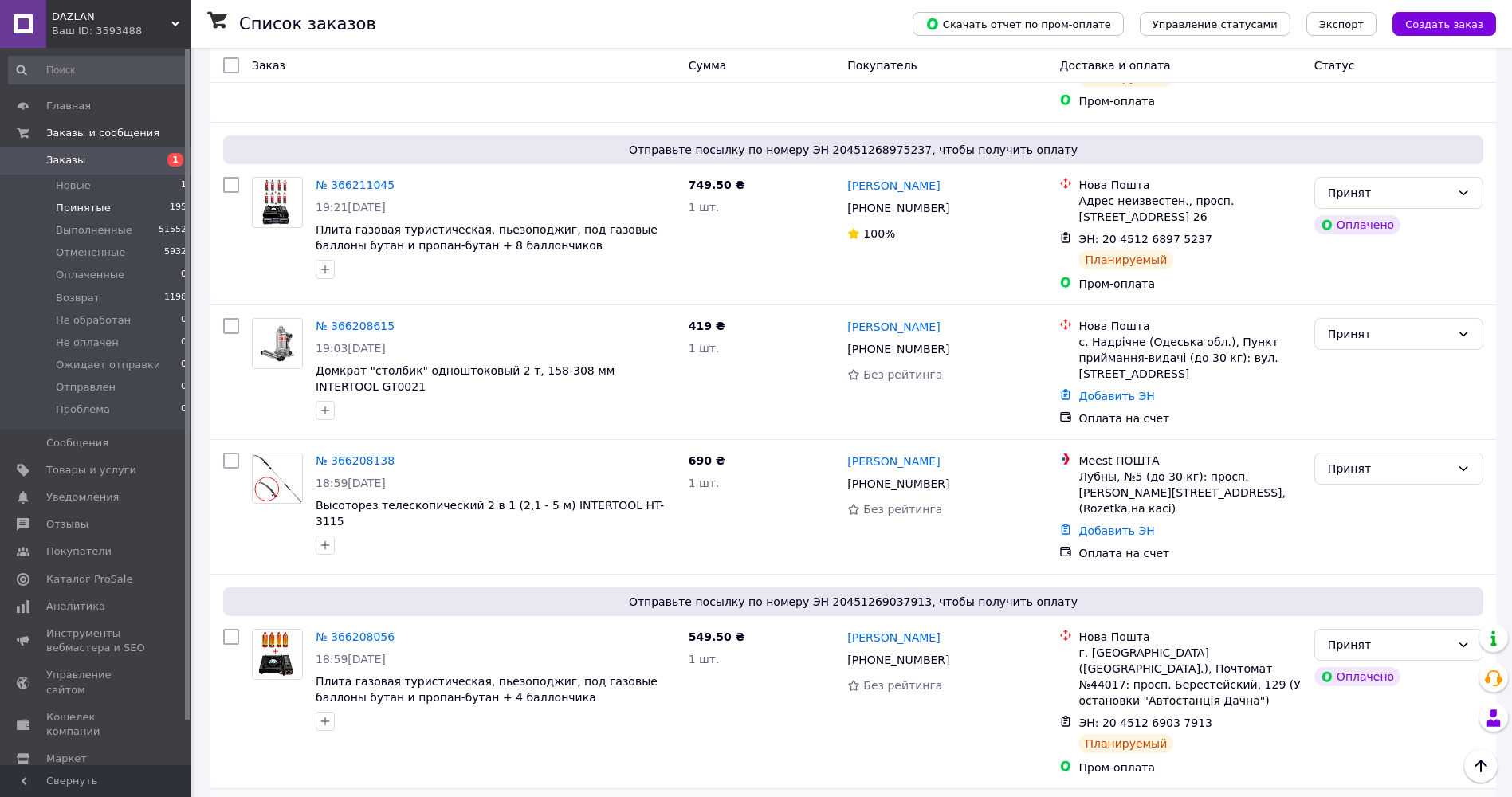
drag, startPoint x: 610, startPoint y: 600, endPoint x: 566, endPoint y: 606, distance: 44.4
copy span "GS-0008"
click at [89, 494] on span "Уведомления" at bounding box center [83, 497] width 73 height 14
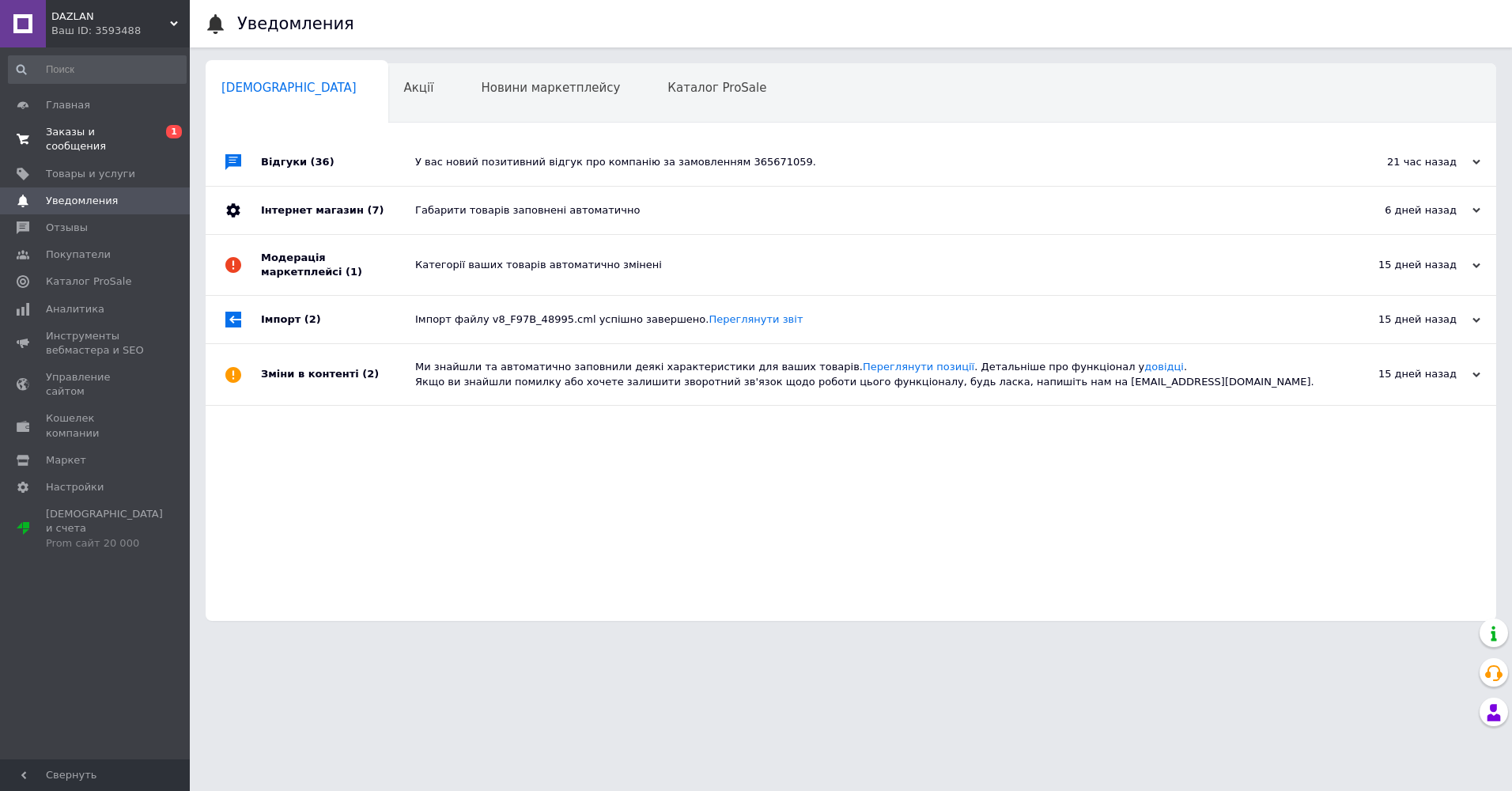
click at [103, 130] on span "Заказы и сообщения" at bounding box center [96, 139] width 100 height 29
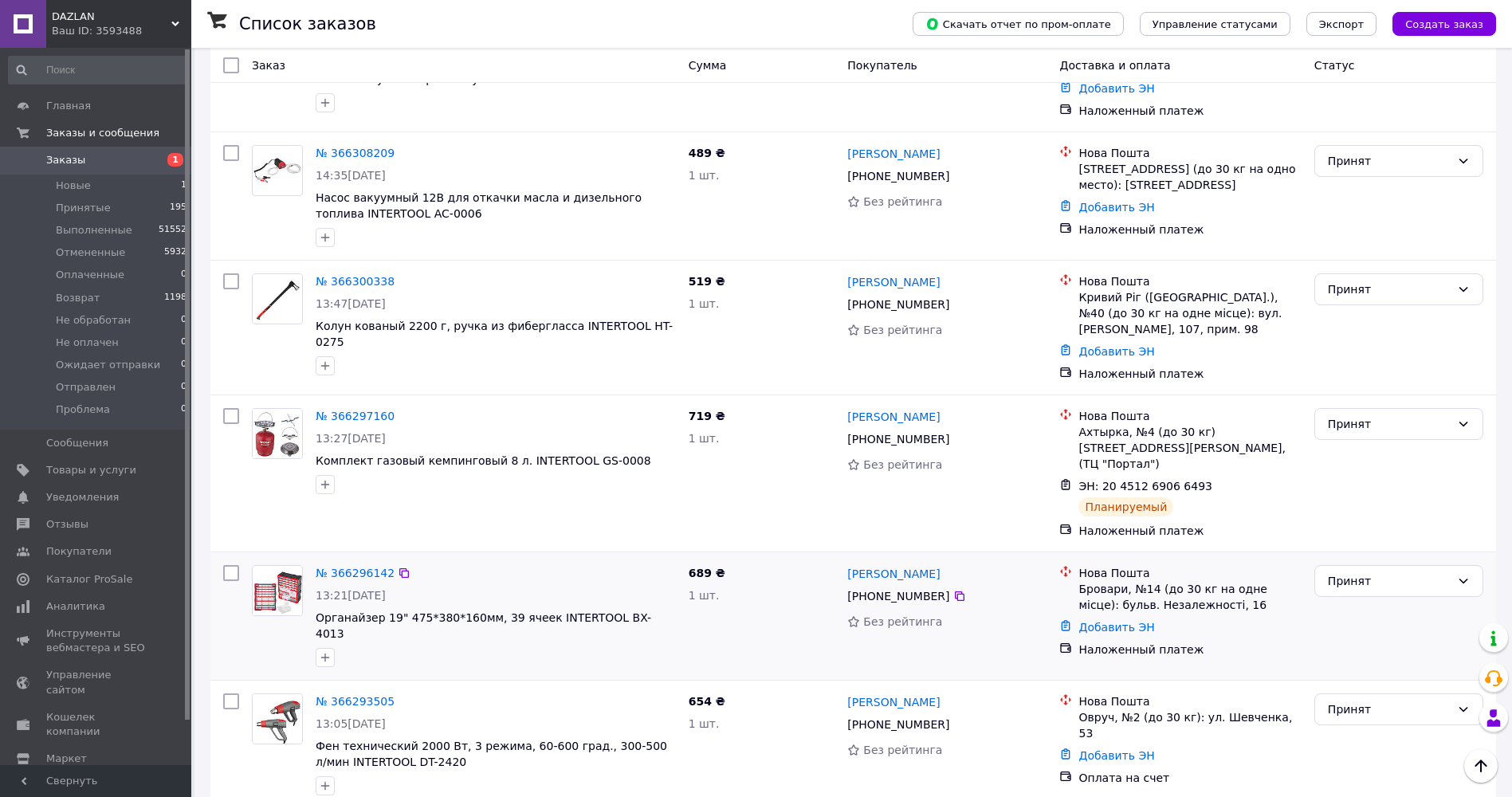
scroll to position [558, 0]
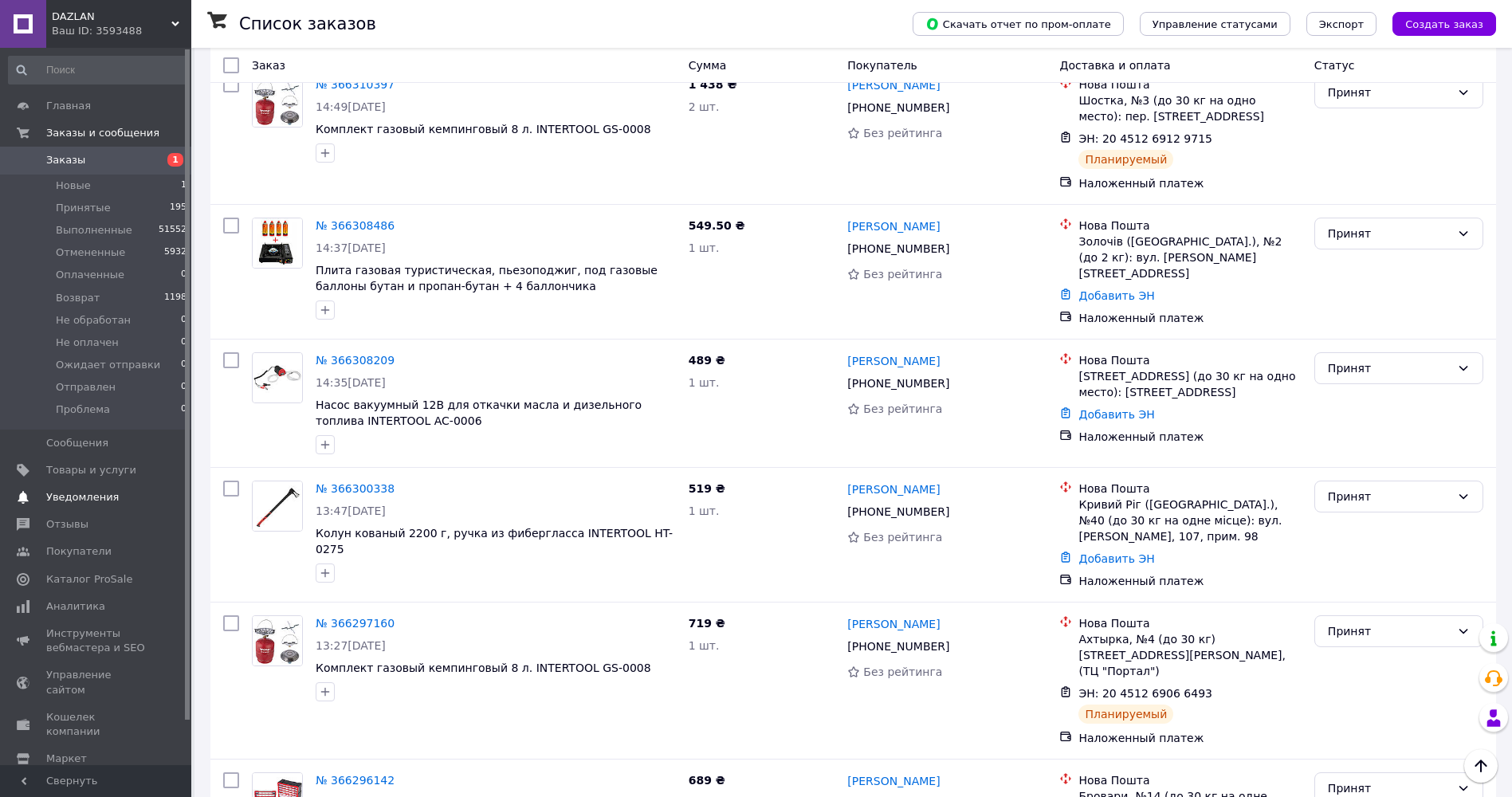
click at [75, 501] on span "Уведомления" at bounding box center [83, 497] width 73 height 14
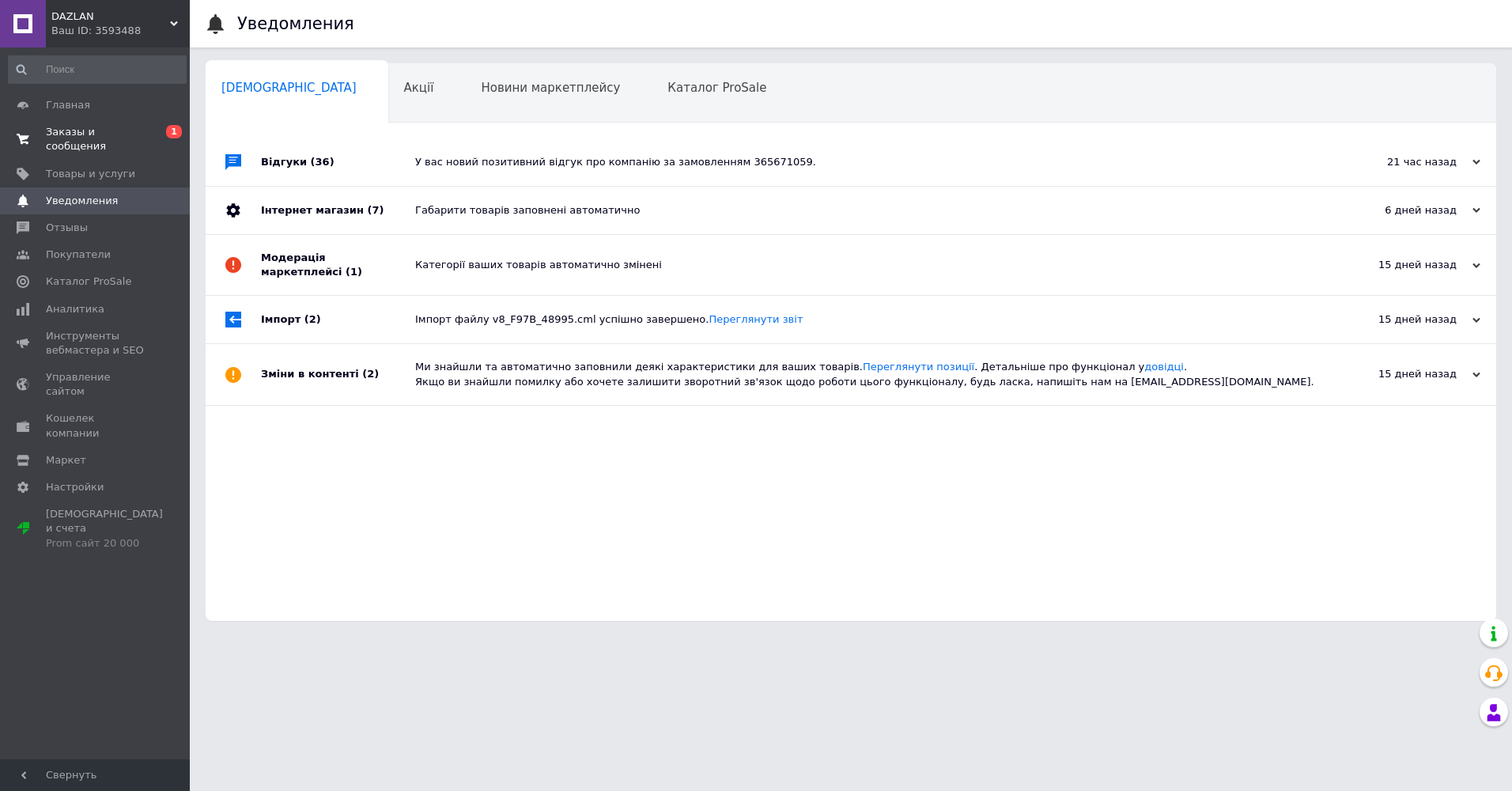
click at [114, 134] on span "Заказы и сообщения" at bounding box center [96, 139] width 100 height 29
